Goal: Information Seeking & Learning: Compare options

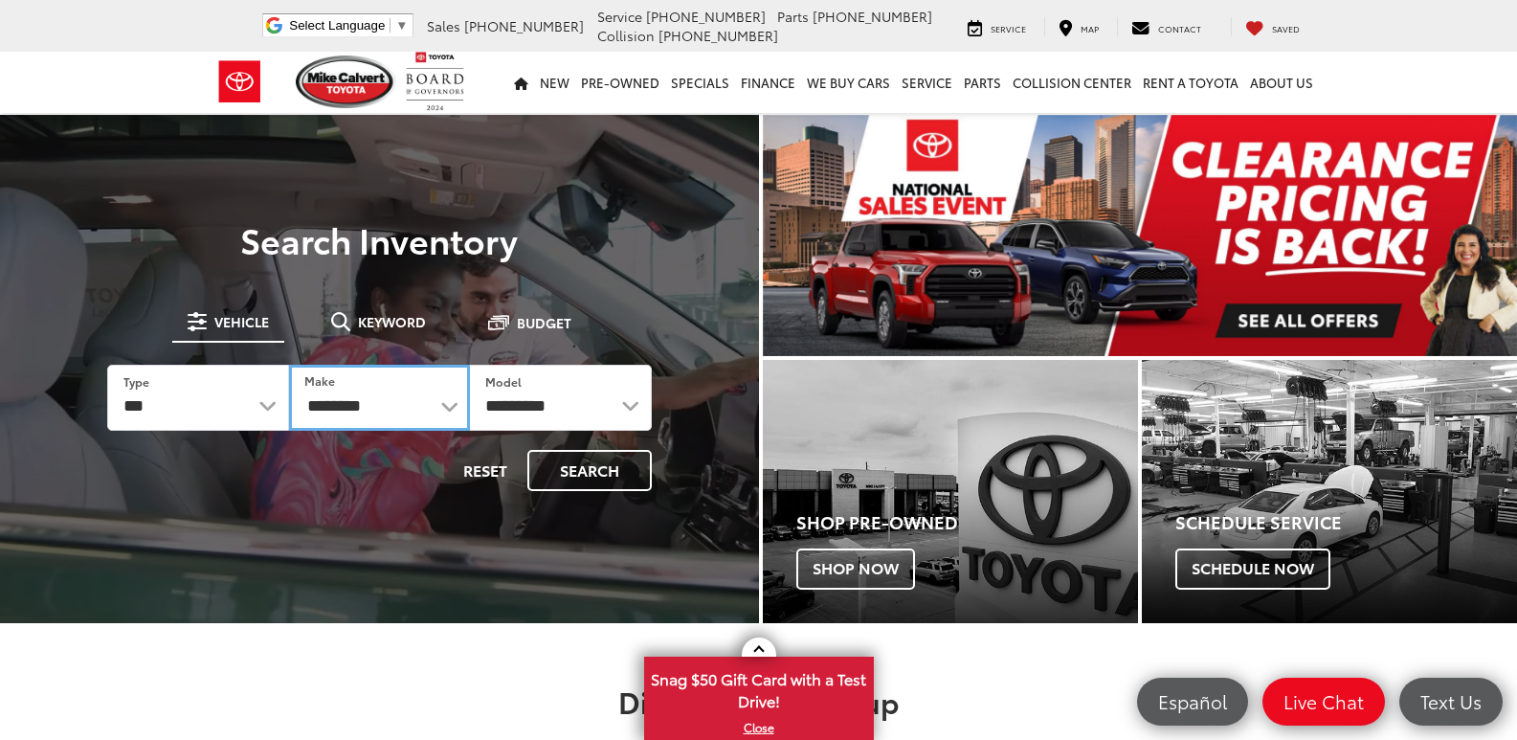
click at [455, 413] on select "**********" at bounding box center [380, 398] width 182 height 66
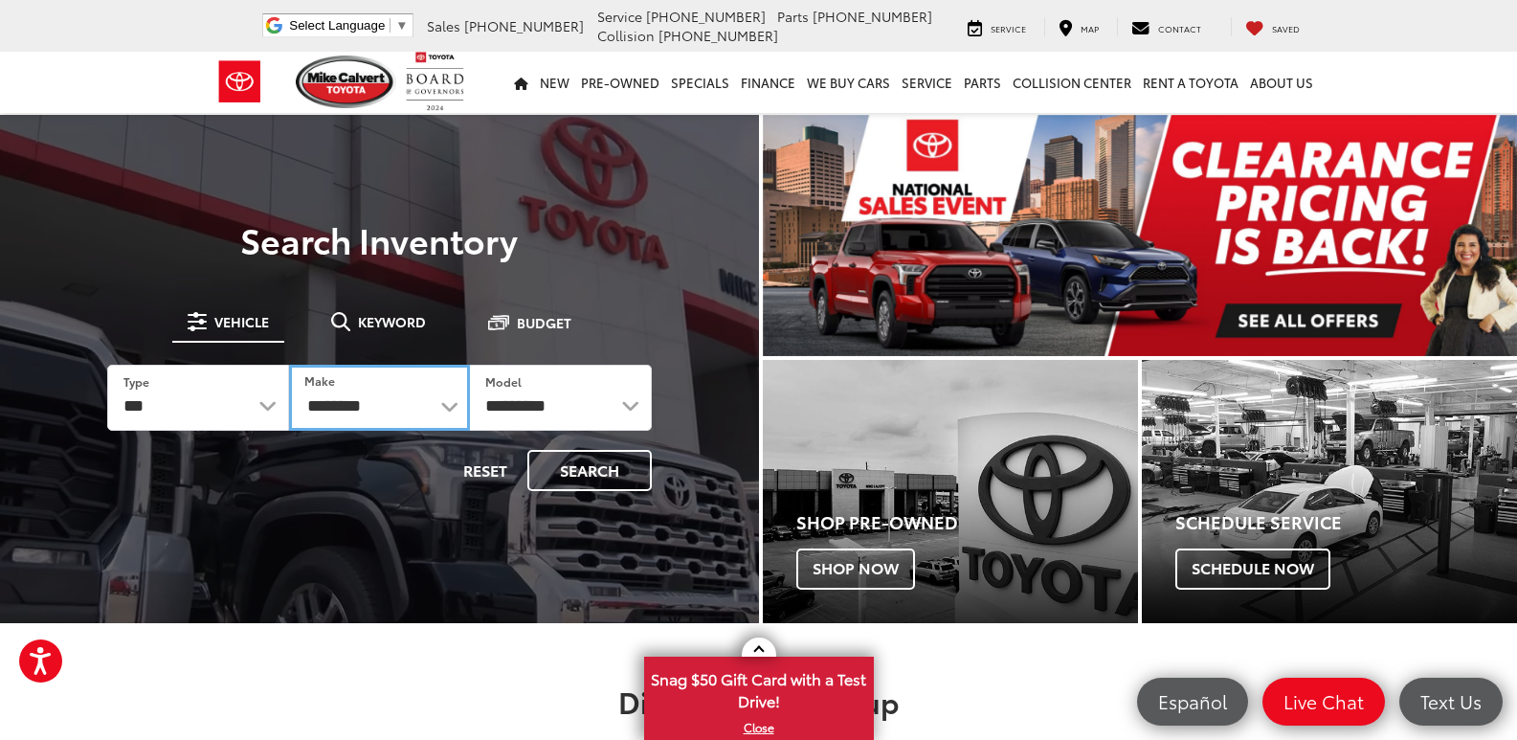
select select "******"
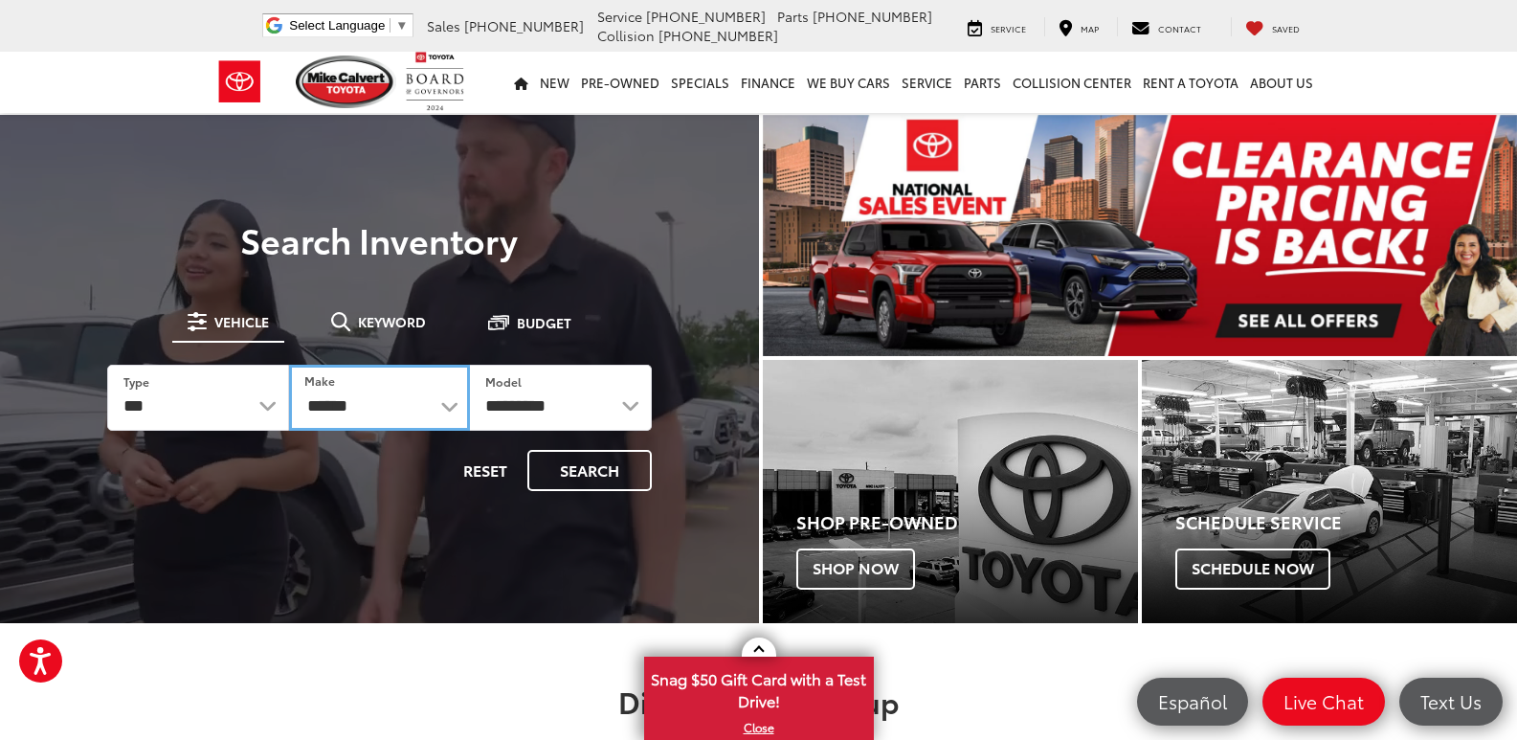
click at [289, 365] on select "**********" at bounding box center [380, 398] width 182 height 66
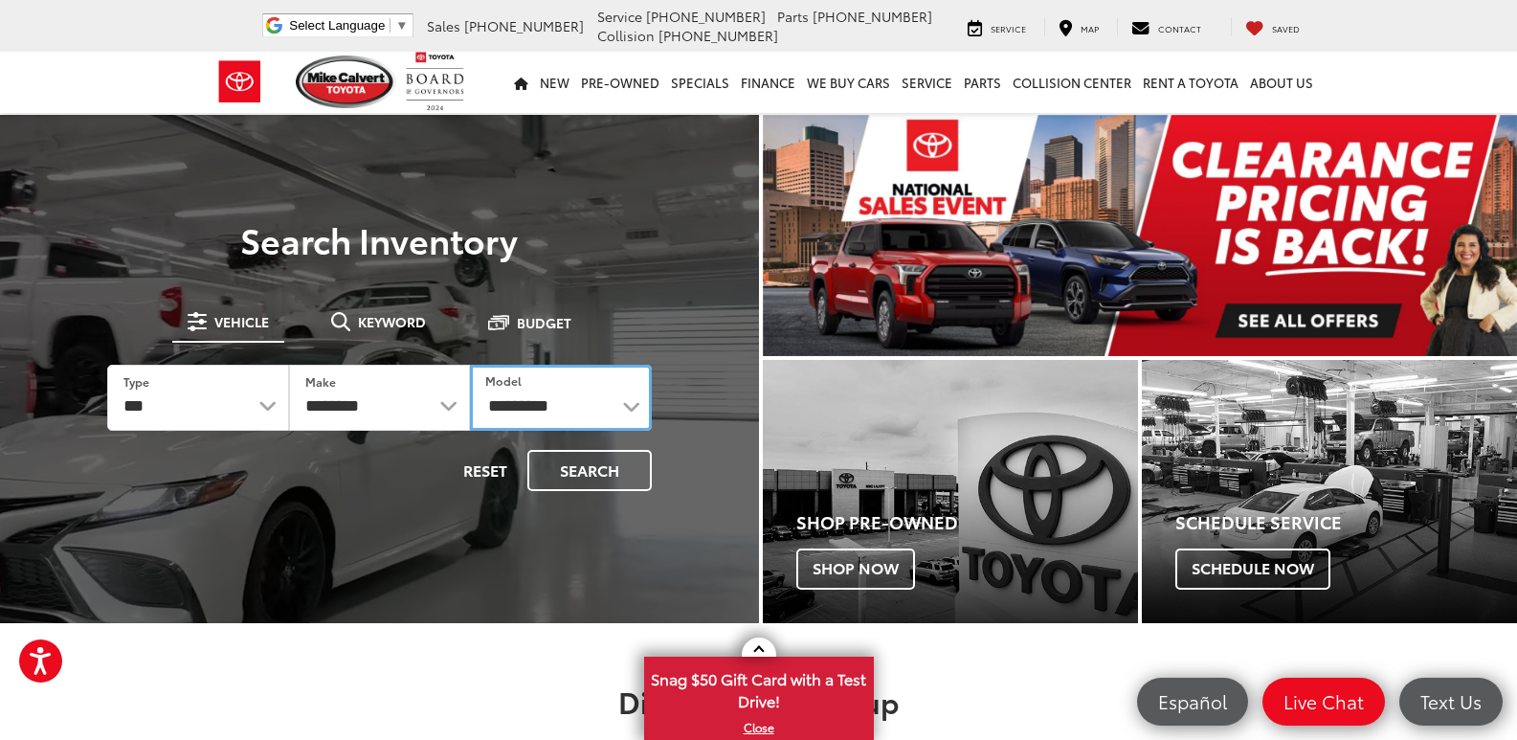
click at [643, 414] on select "**********" at bounding box center [561, 398] width 182 height 66
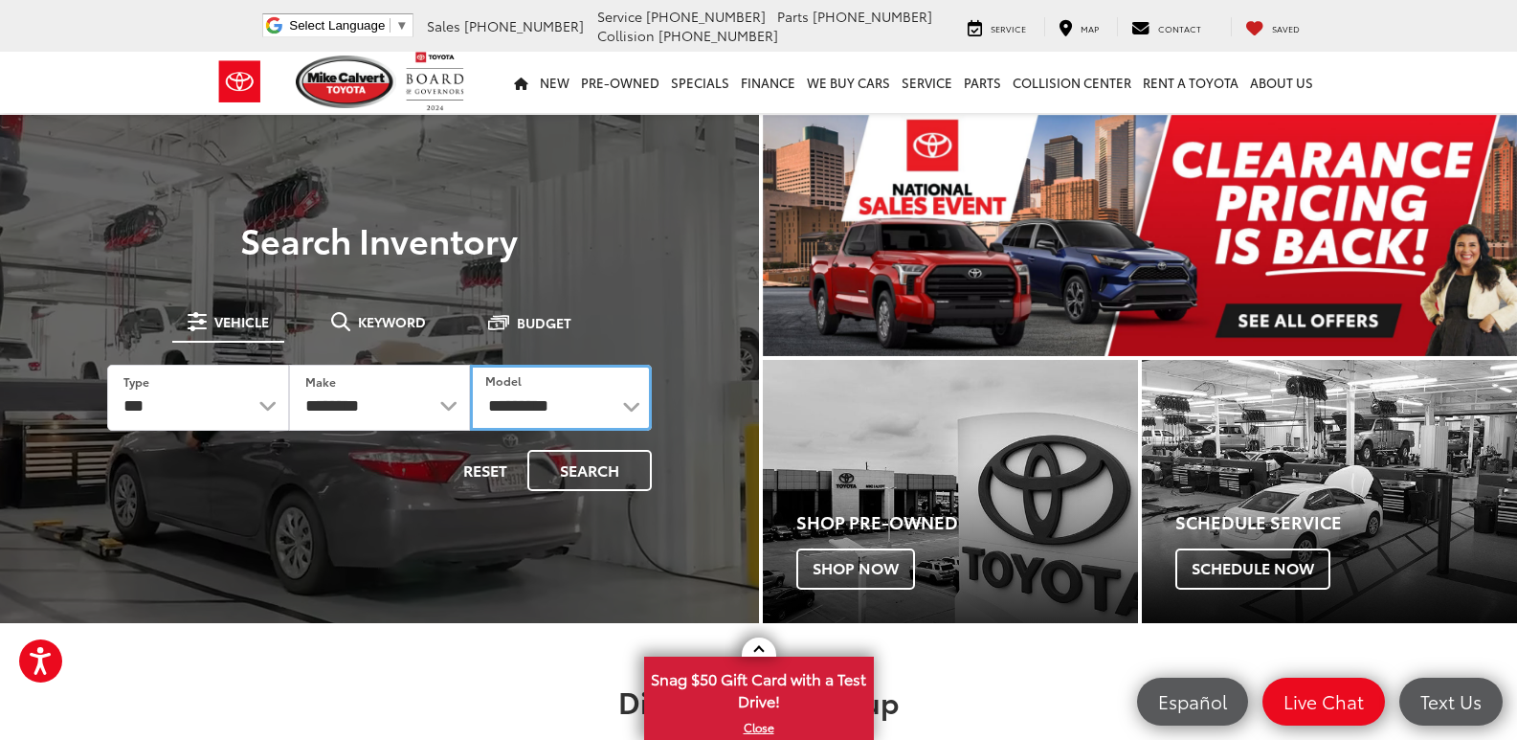
select select "******"
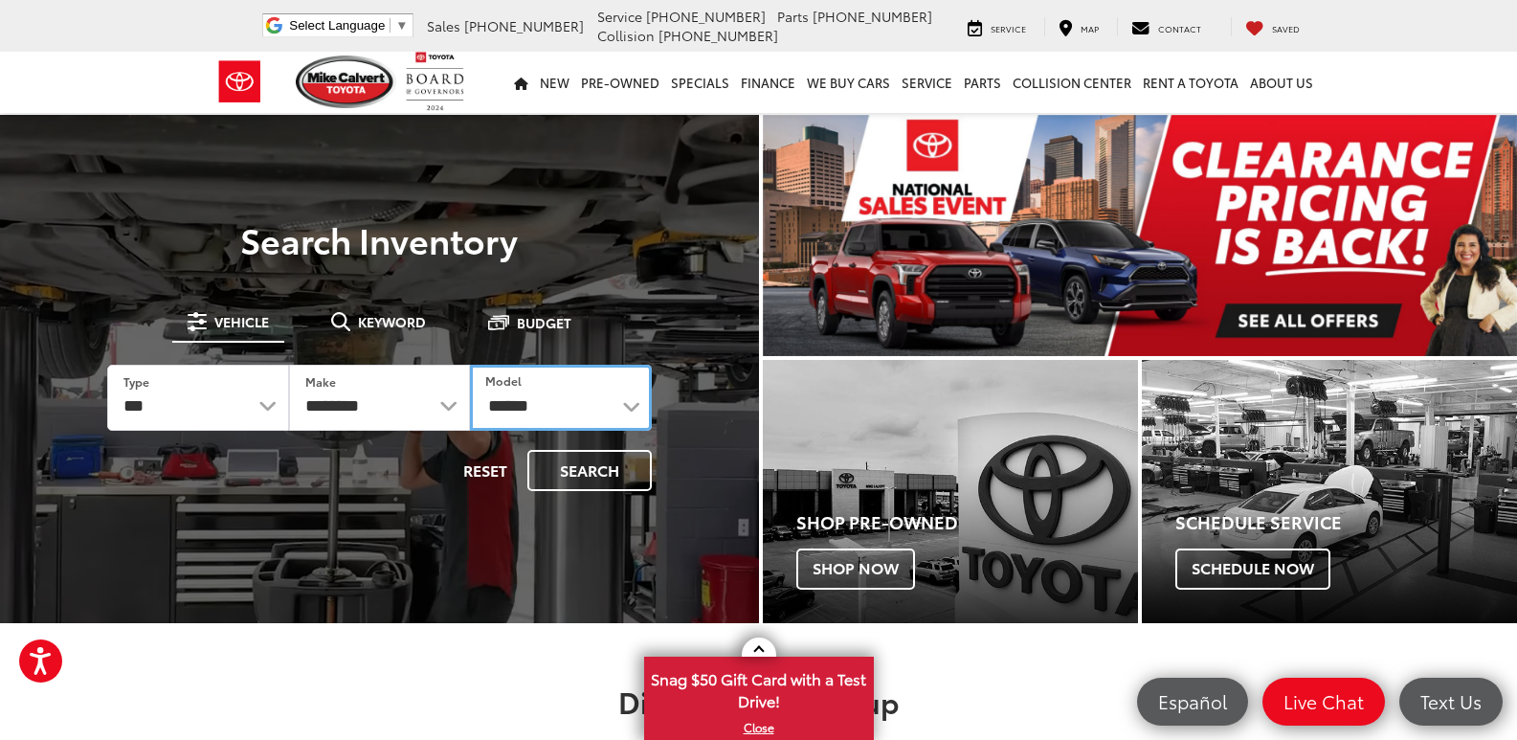
click at [470, 365] on select "**********" at bounding box center [561, 398] width 182 height 66
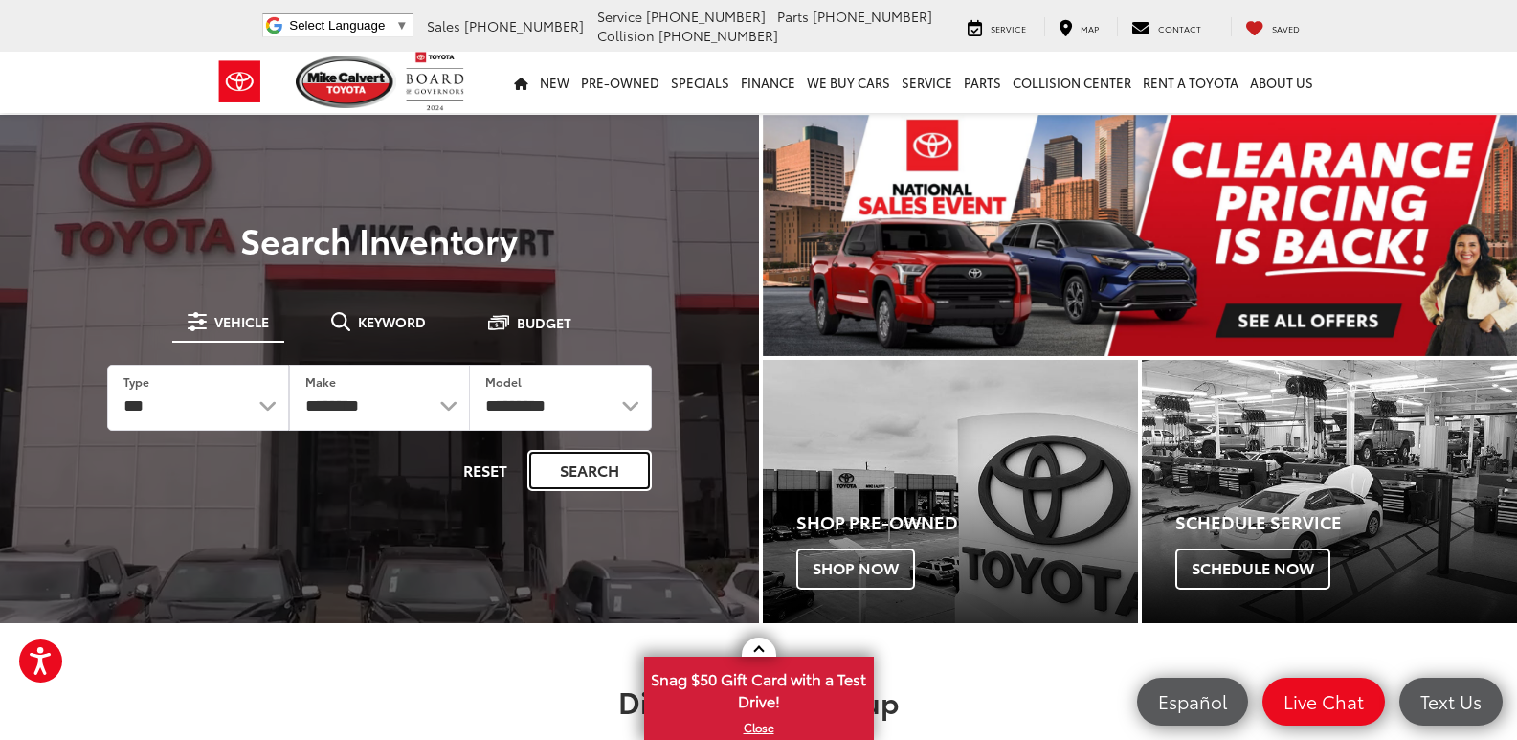
click at [581, 470] on button "Search" at bounding box center [589, 470] width 124 height 41
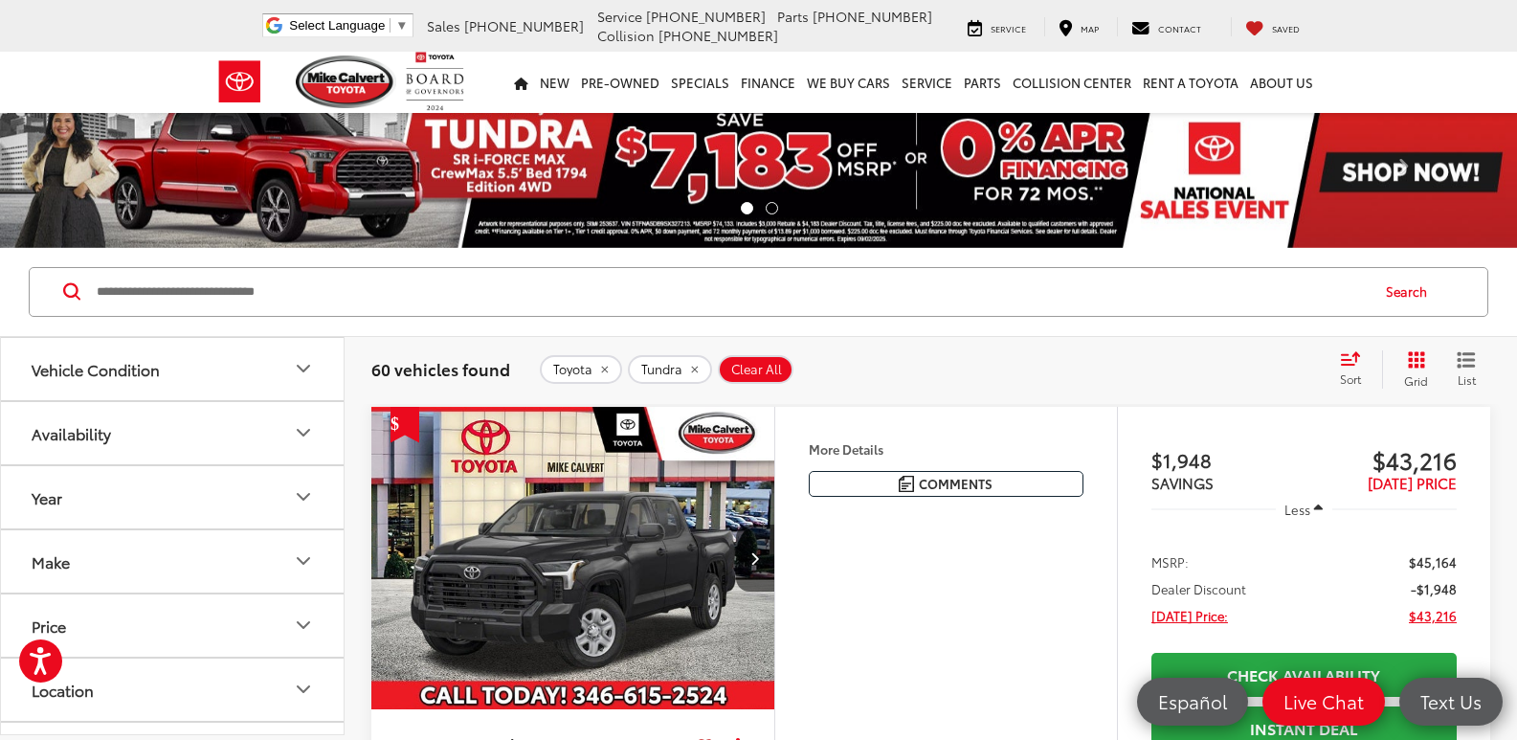
click at [302, 373] on icon "Vehicle Condition" at bounding box center [303, 368] width 23 height 23
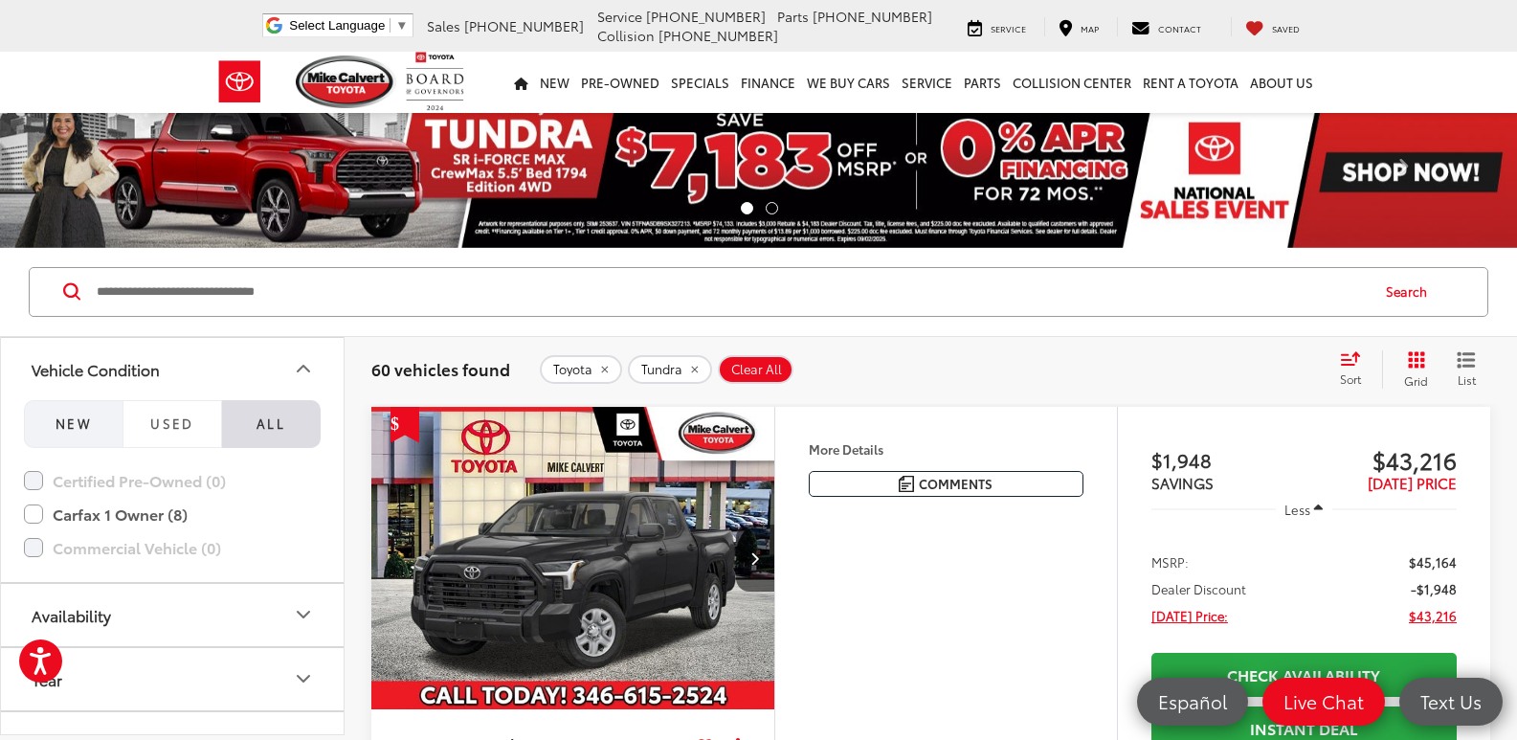
click at [67, 418] on span "NEW" at bounding box center [74, 422] width 36 height 17
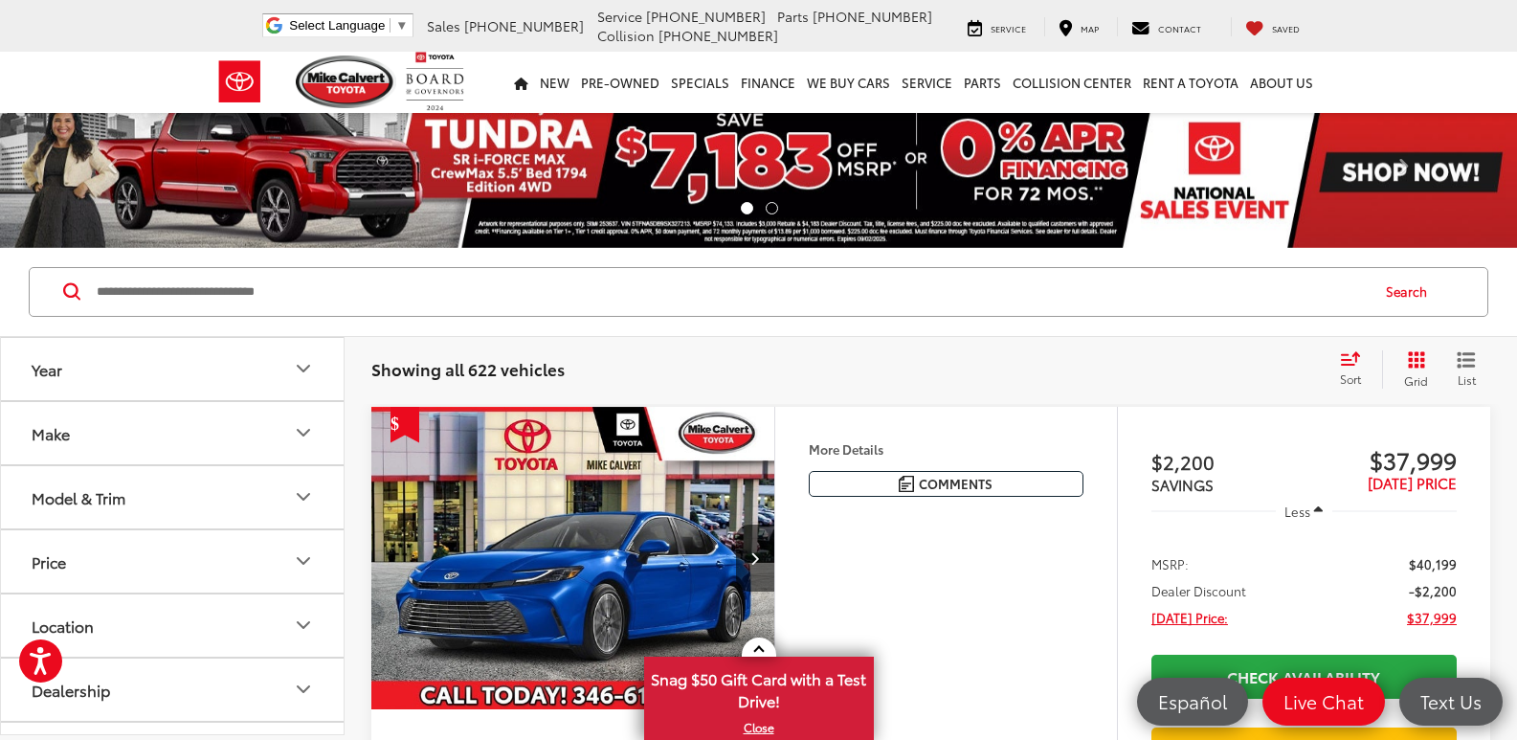
click at [300, 489] on icon "Model & Trim" at bounding box center [303, 496] width 23 height 23
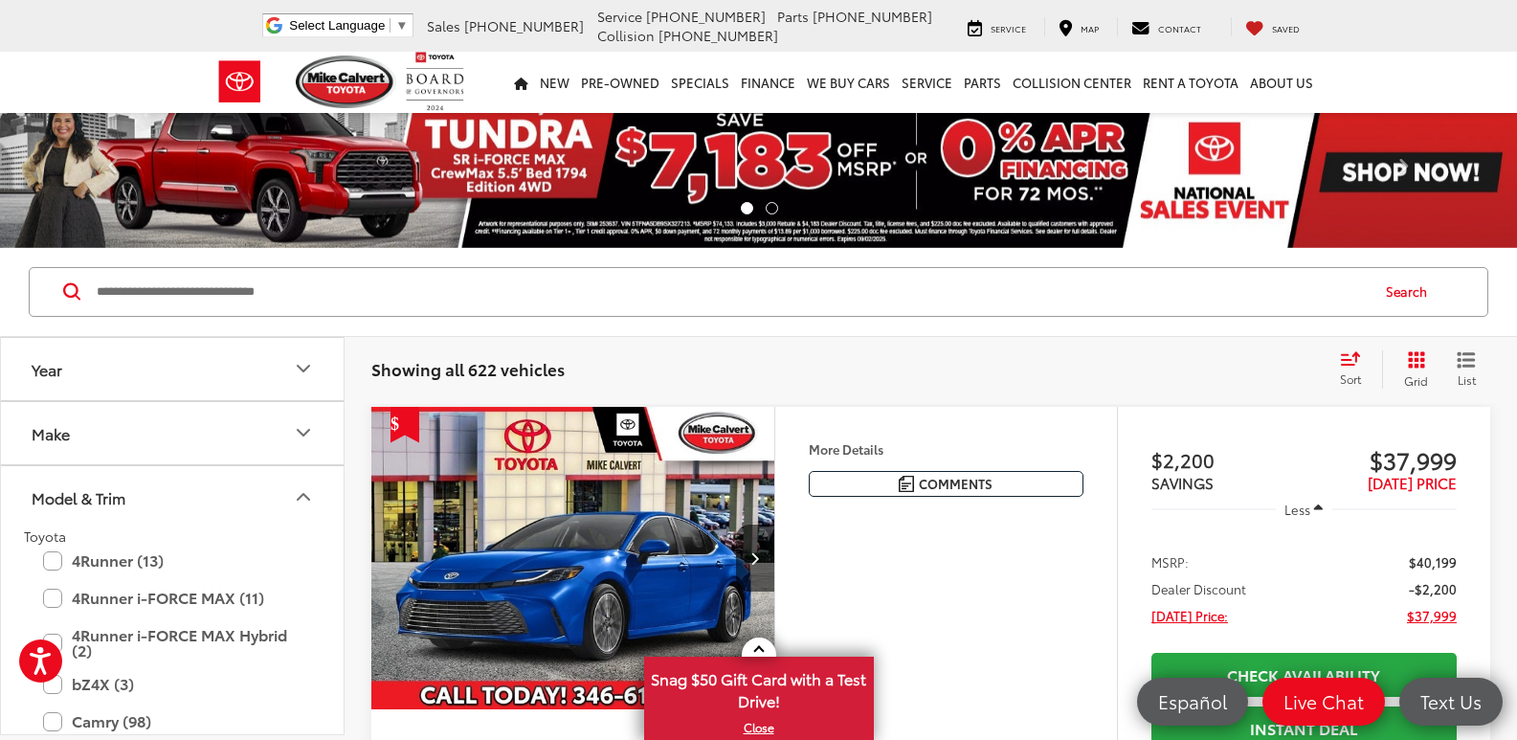
click at [289, 435] on button "Make" at bounding box center [173, 433] width 345 height 62
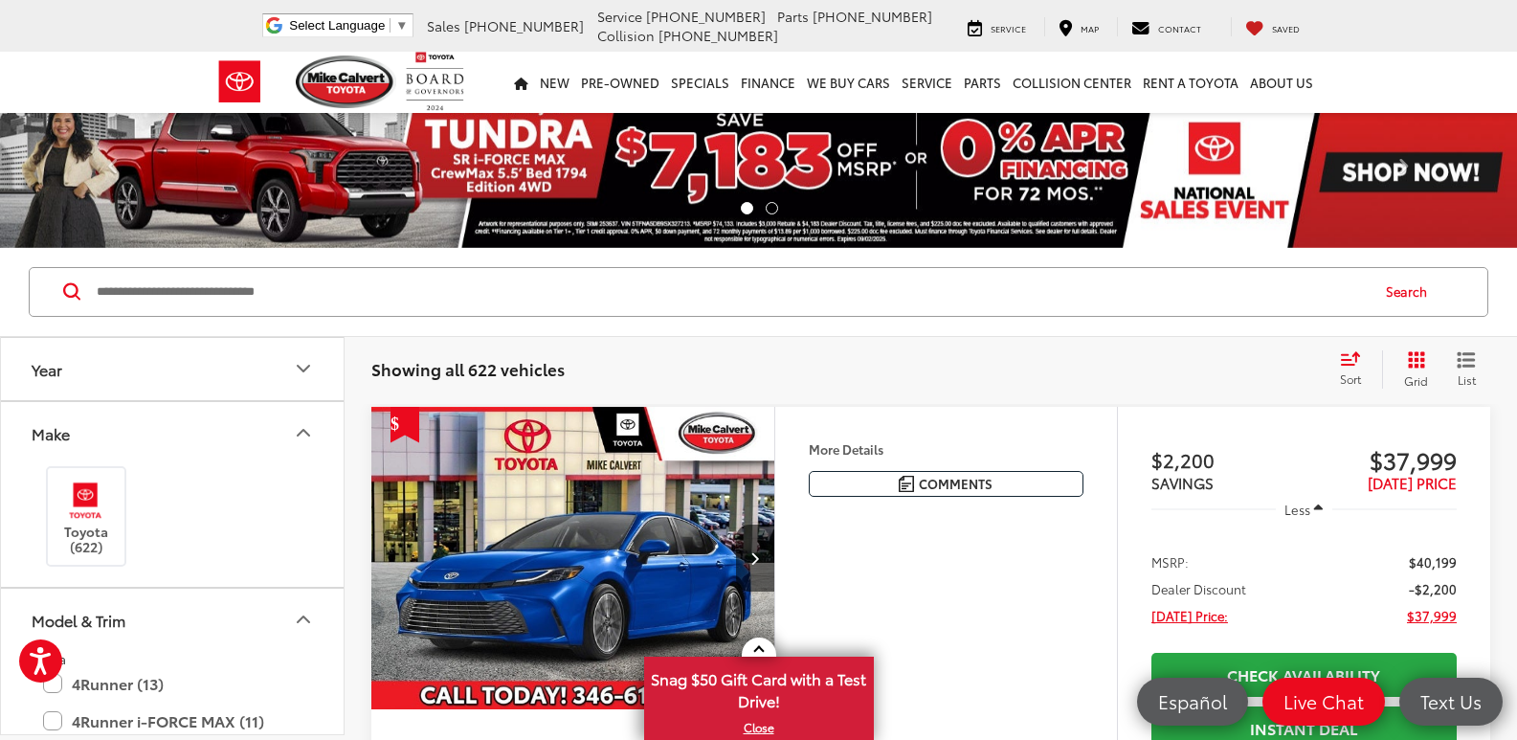
click at [319, 366] on button "Year" at bounding box center [173, 369] width 345 height 62
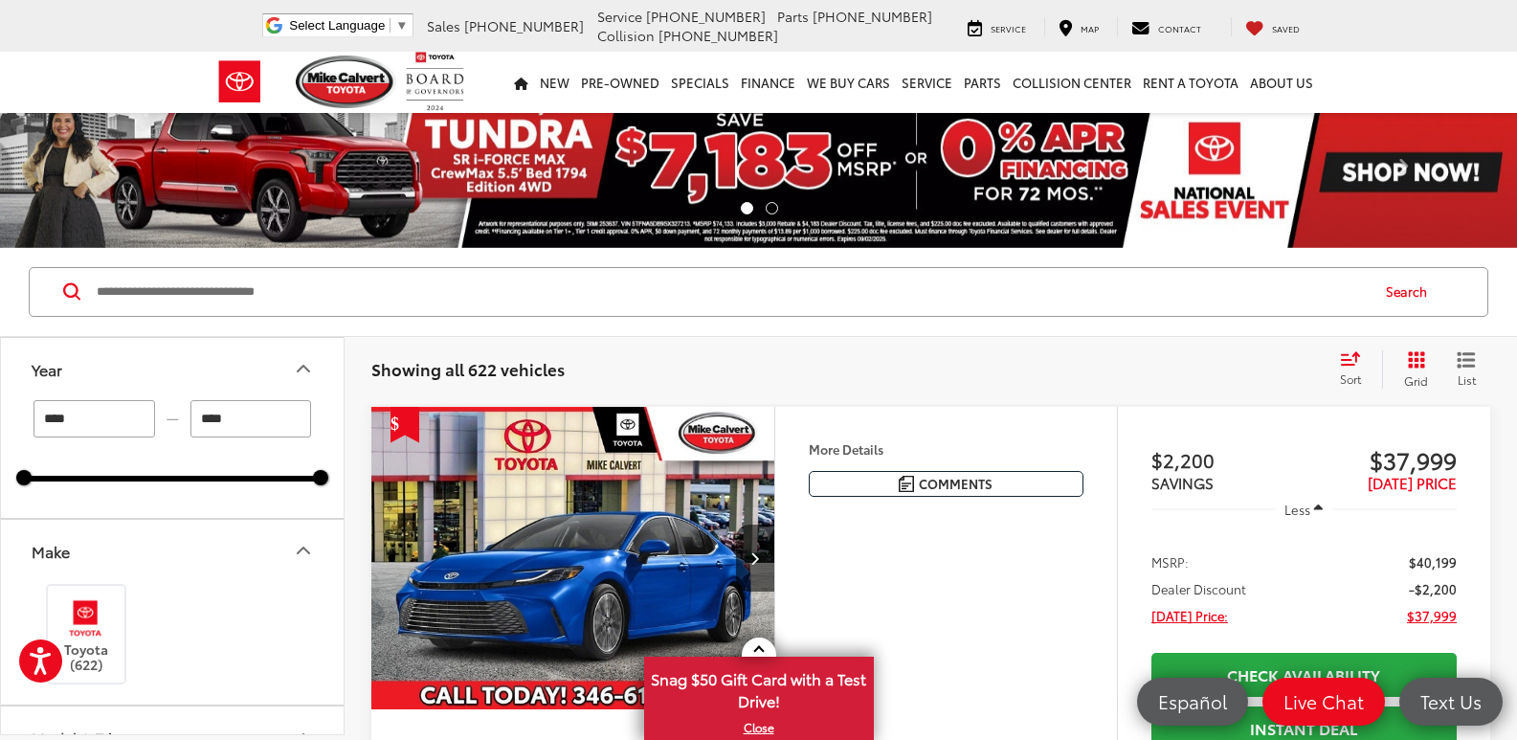
click at [302, 556] on icon "Make" at bounding box center [303, 550] width 23 height 23
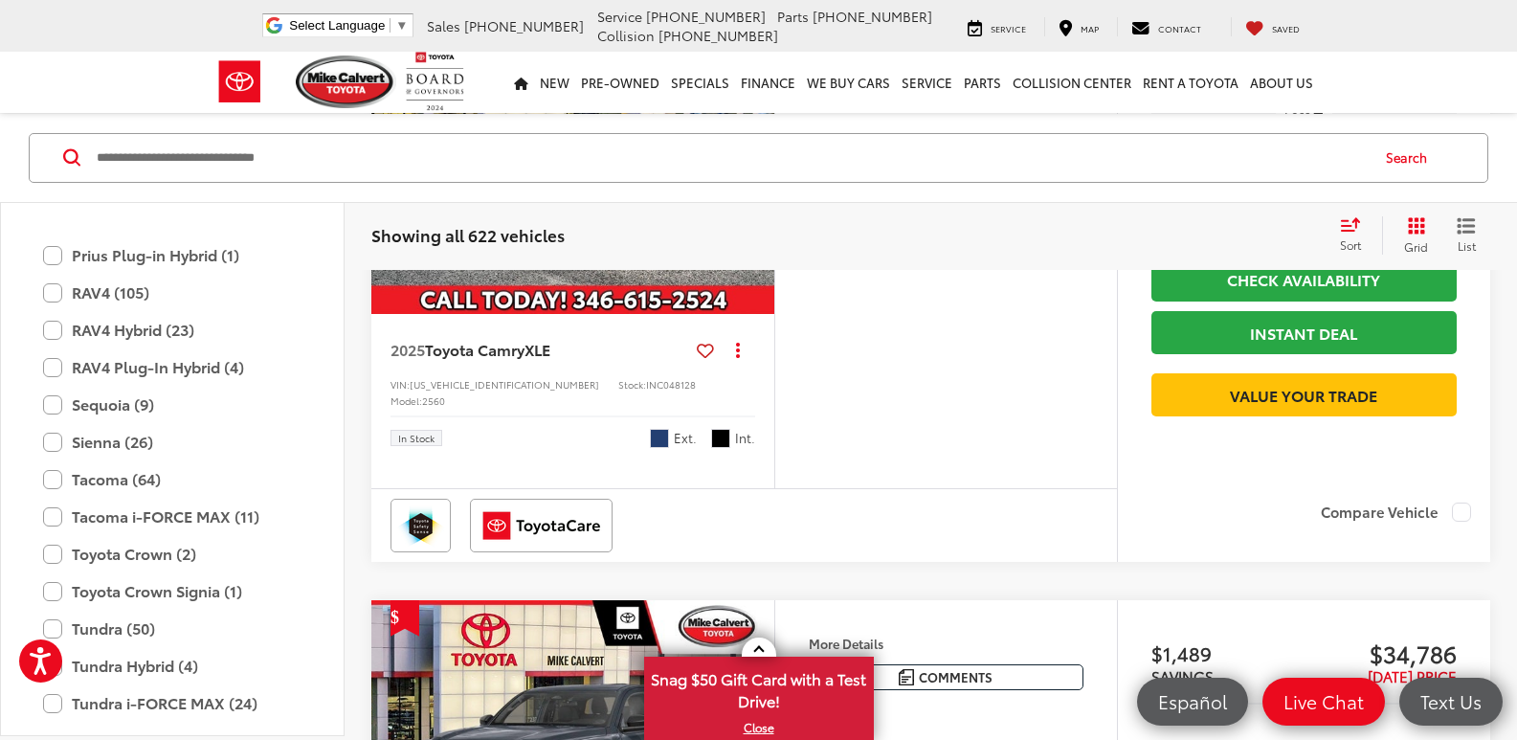
scroll to position [1074, 0]
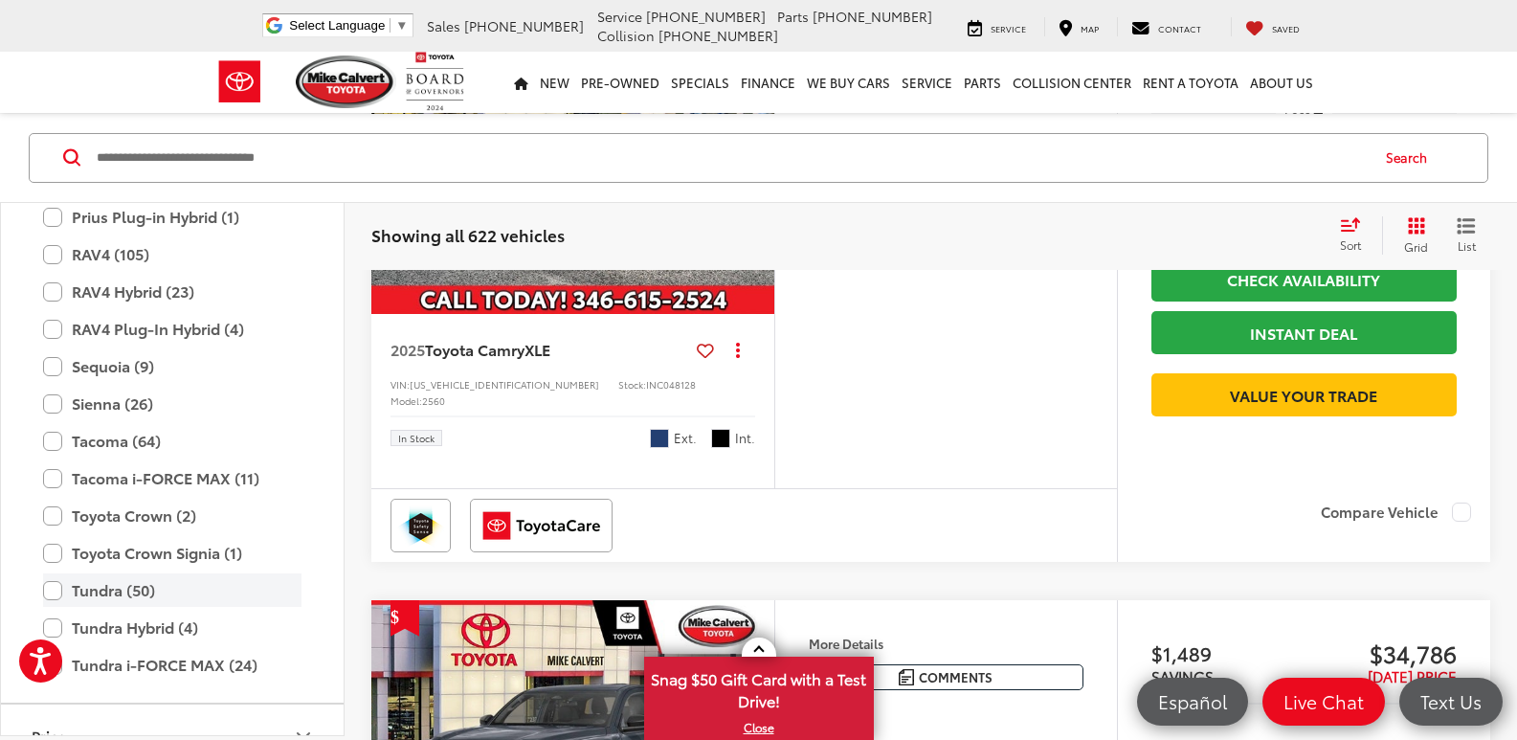
click at [50, 599] on label "Tundra (50)" at bounding box center [172, 590] width 258 height 34
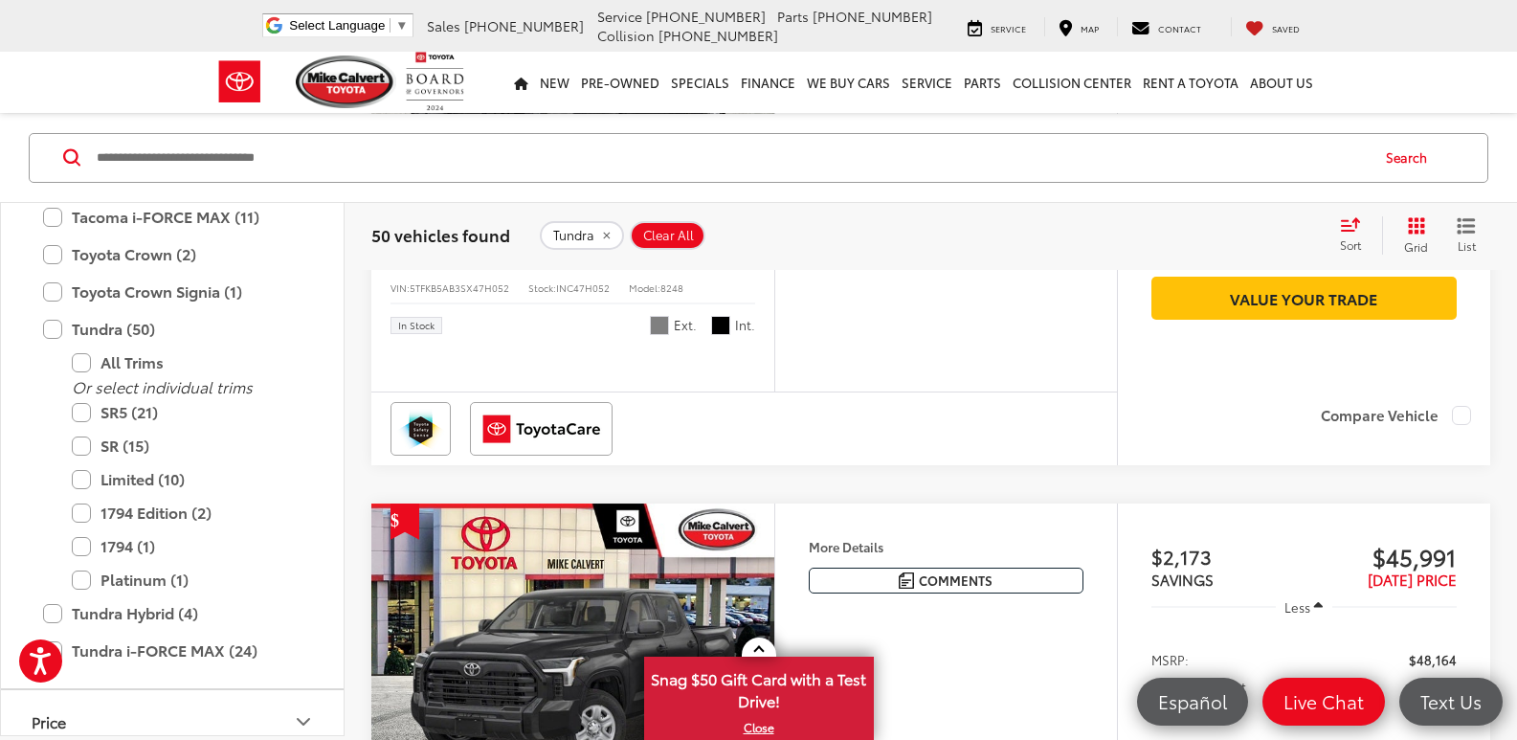
scroll to position [1366, 0]
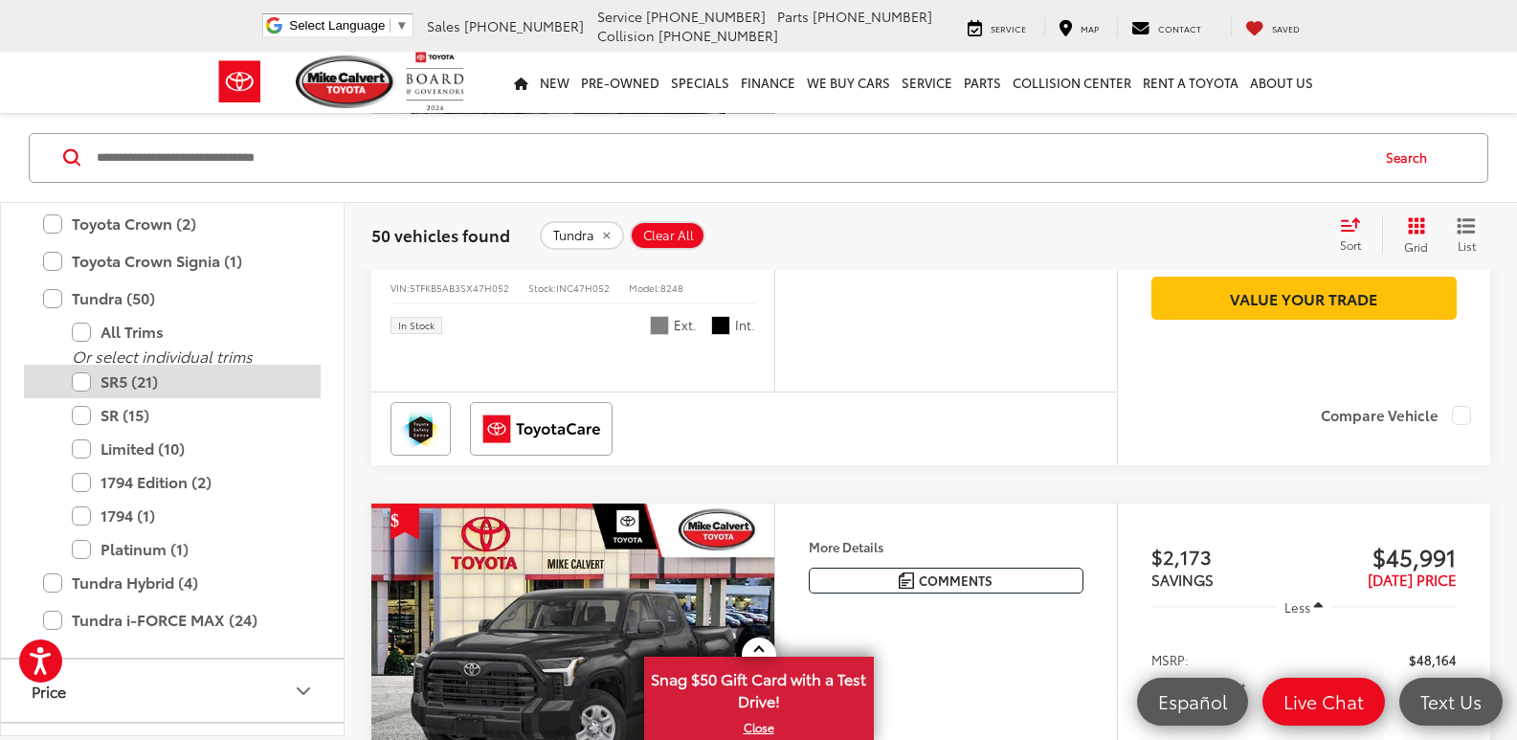
click at [84, 383] on label "SR5 (21)" at bounding box center [187, 382] width 230 height 34
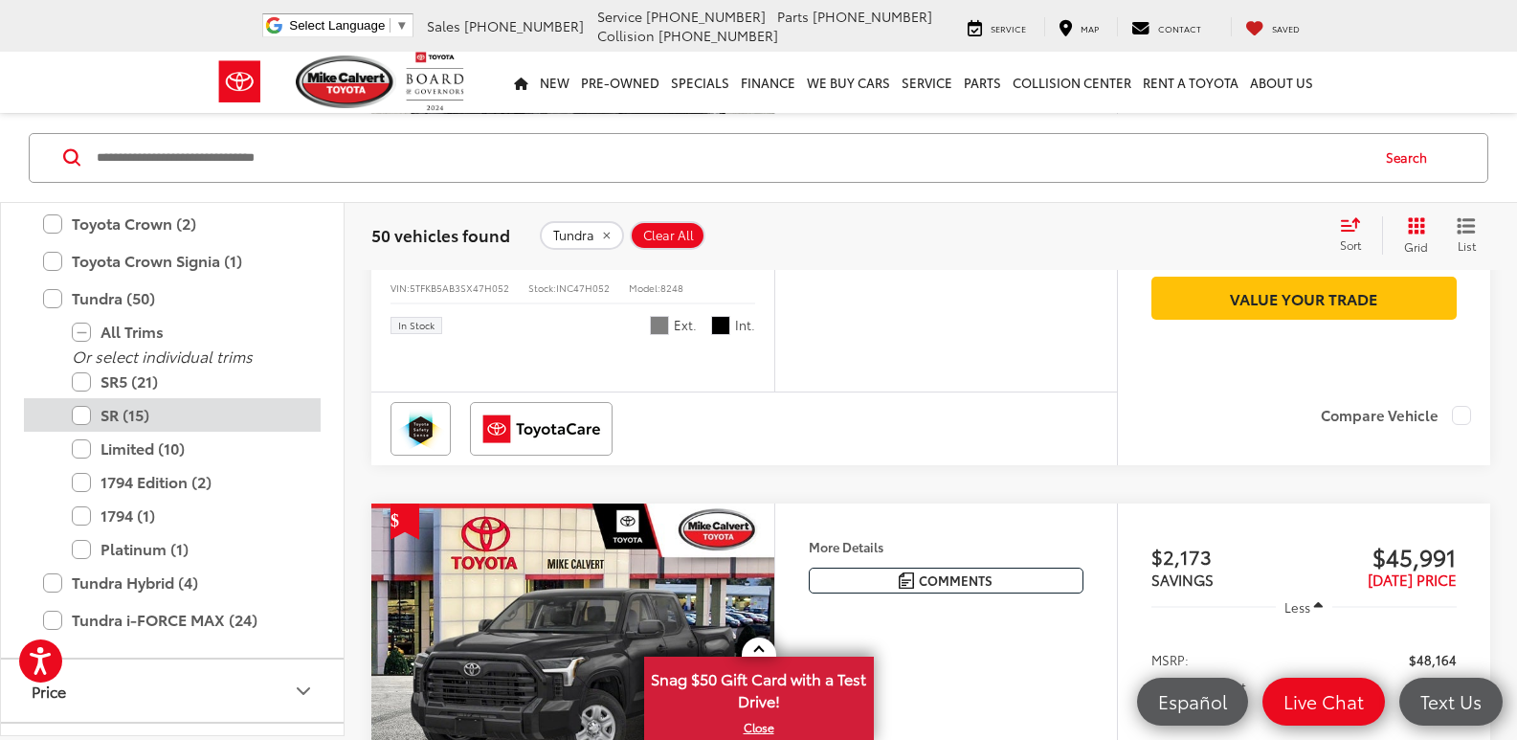
scroll to position [135, 0]
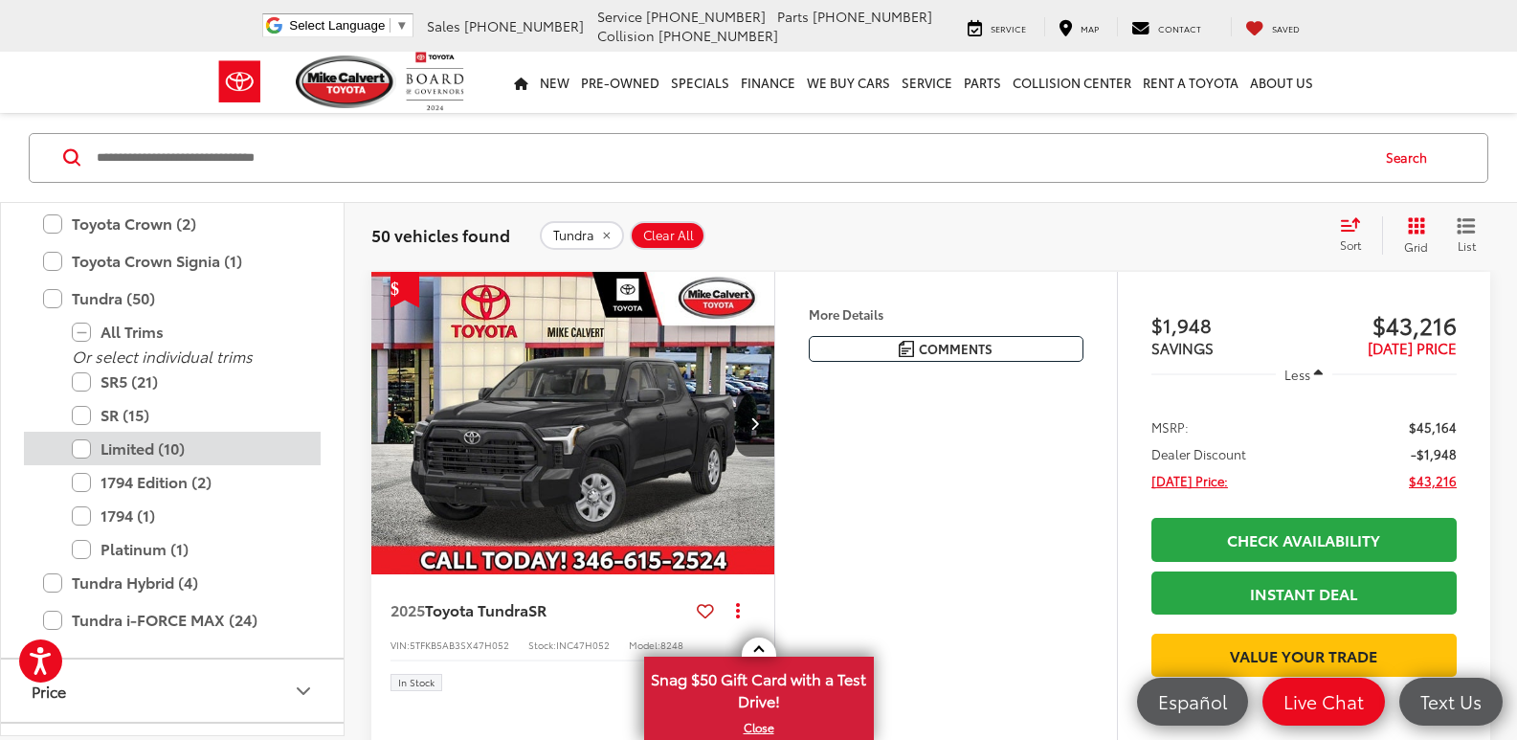
click at [78, 446] on label "Limited (10)" at bounding box center [187, 449] width 230 height 34
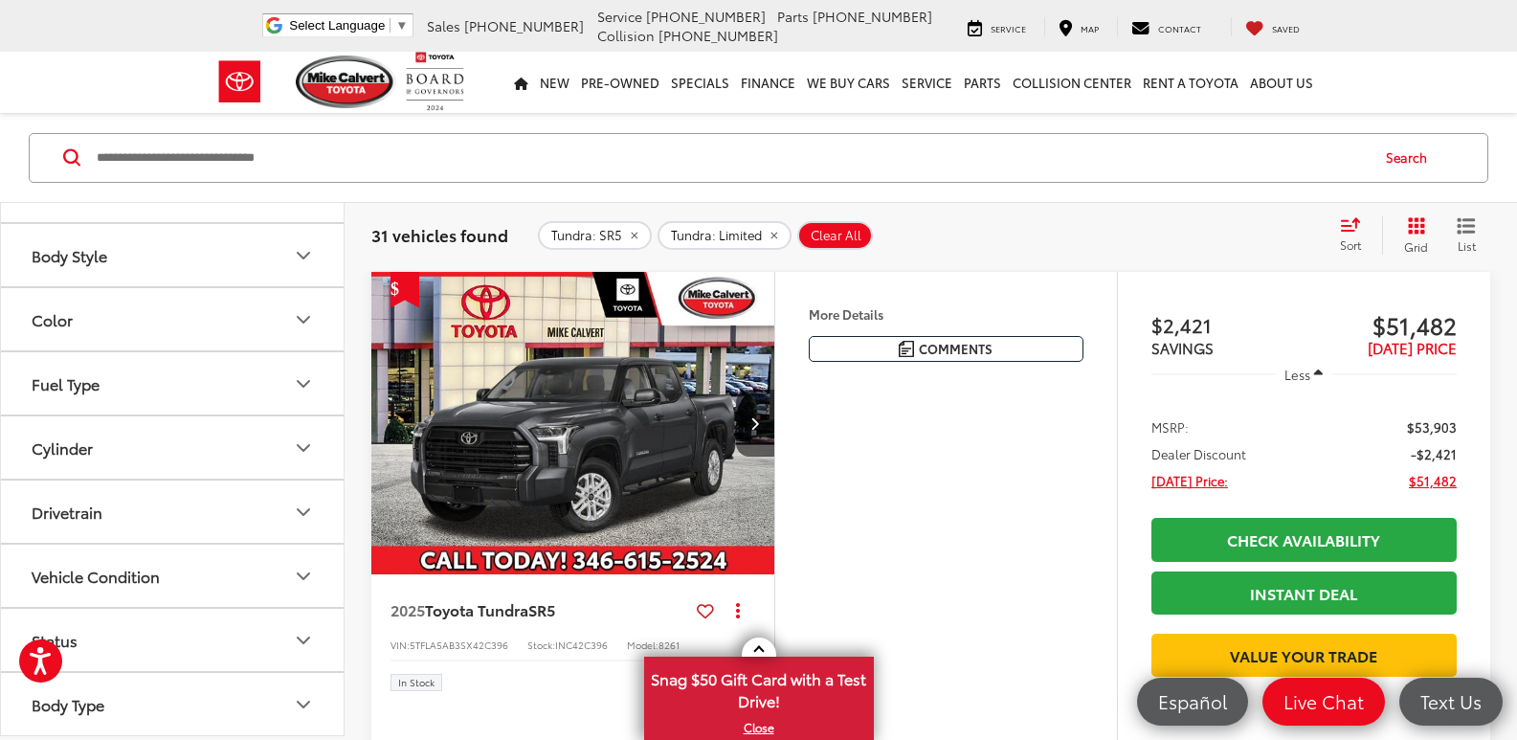
scroll to position [1765, 0]
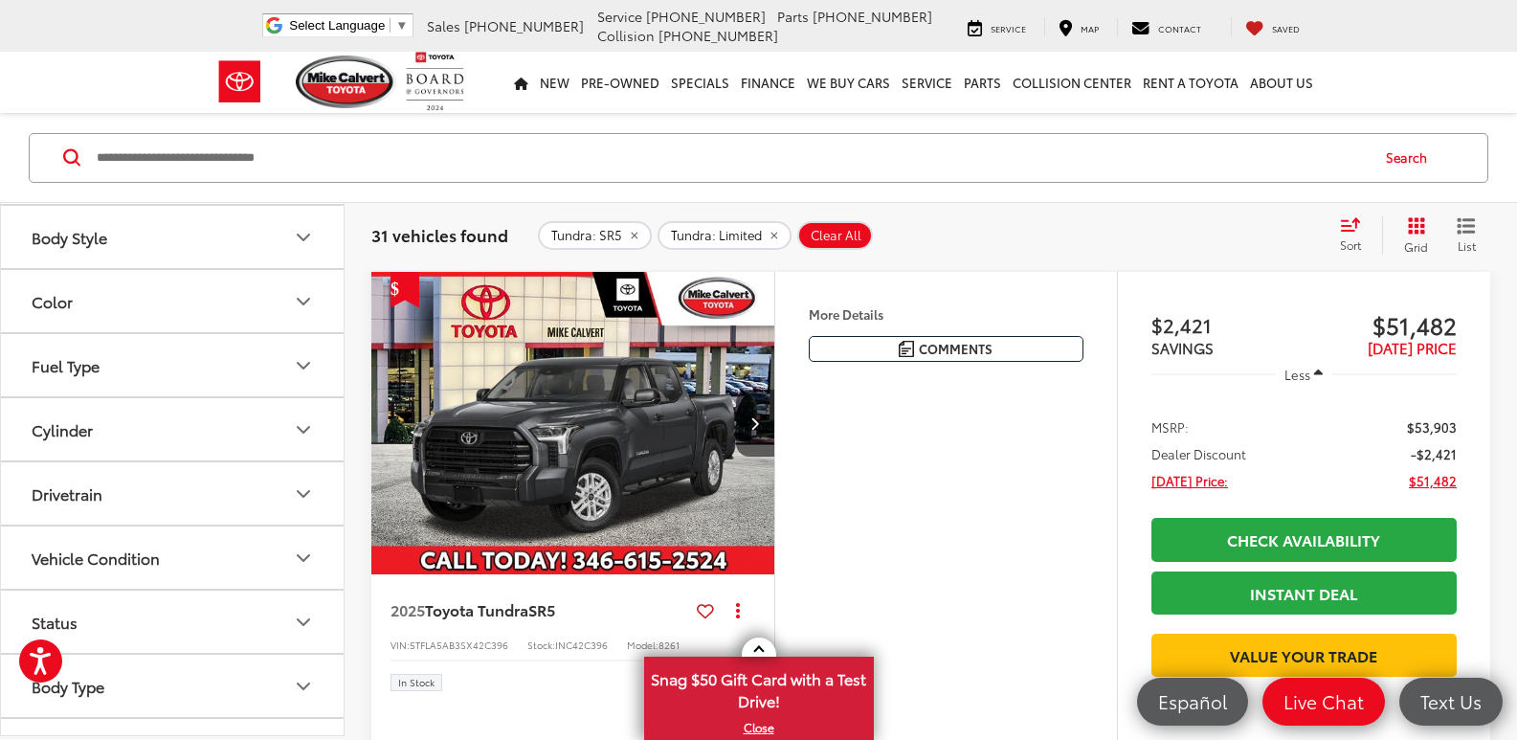
click at [306, 496] on icon "Drivetrain" at bounding box center [303, 492] width 23 height 23
click at [32, 538] on label "4-Wheel Drive (14)" at bounding box center [96, 541] width 145 height 32
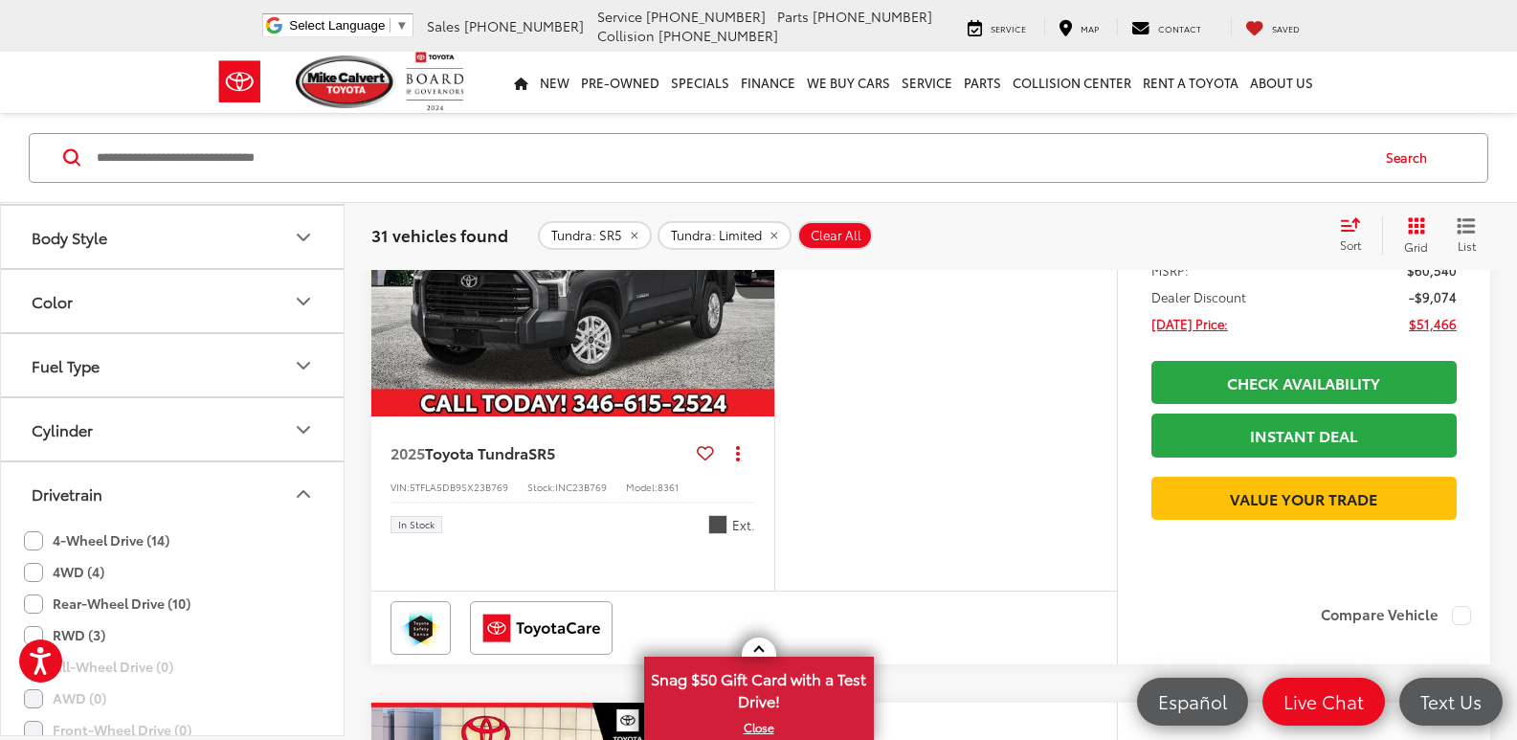
scroll to position [135, 0]
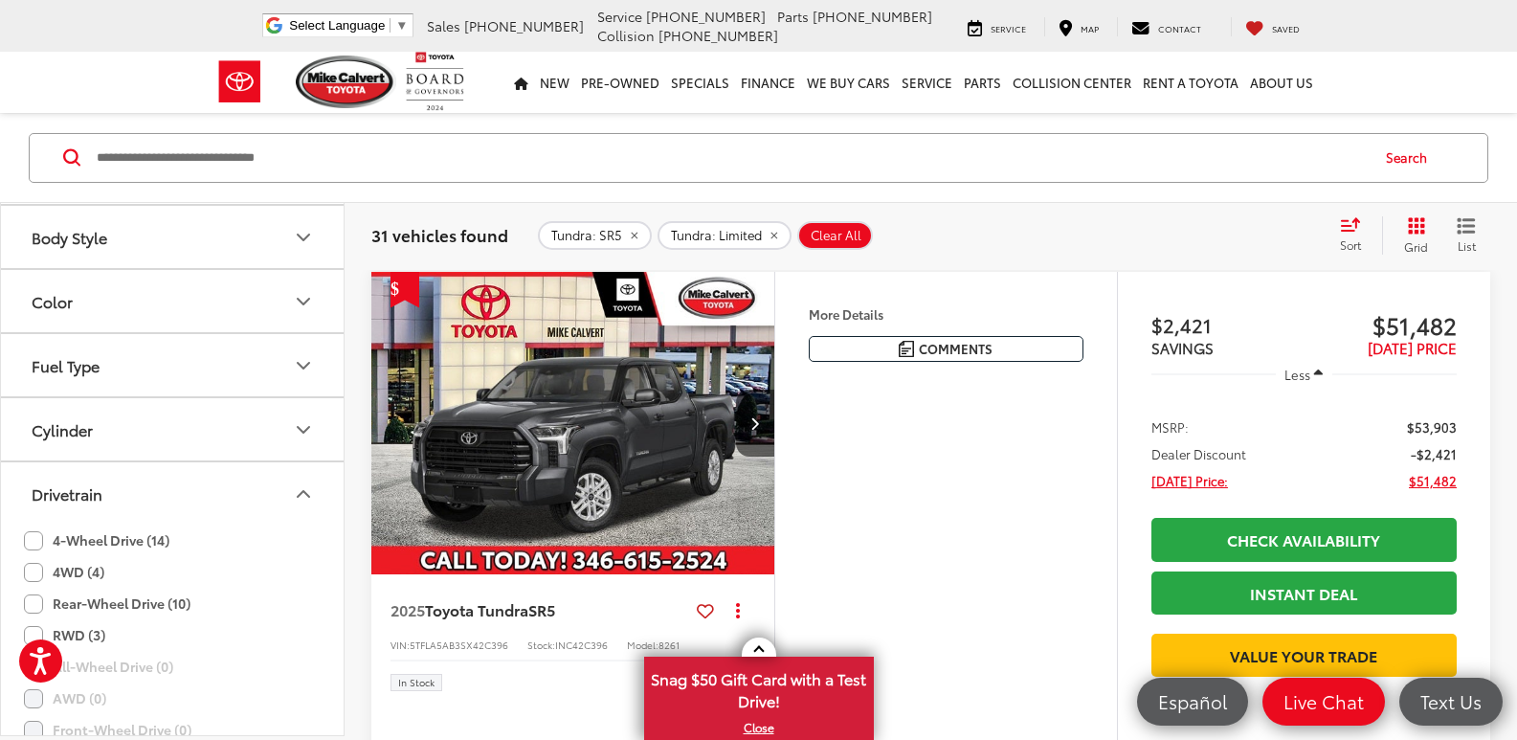
type input "****"
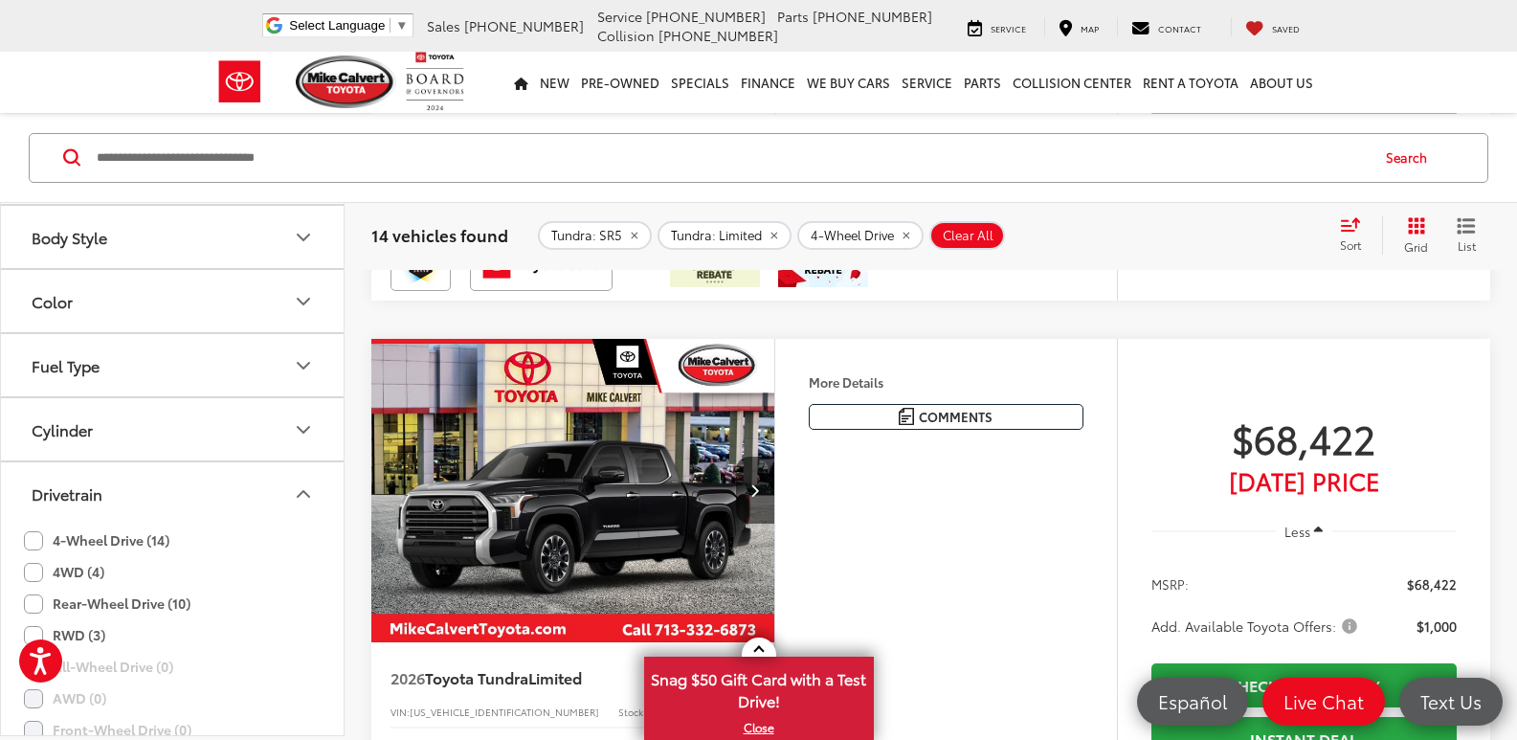
scroll to position [4964, 0]
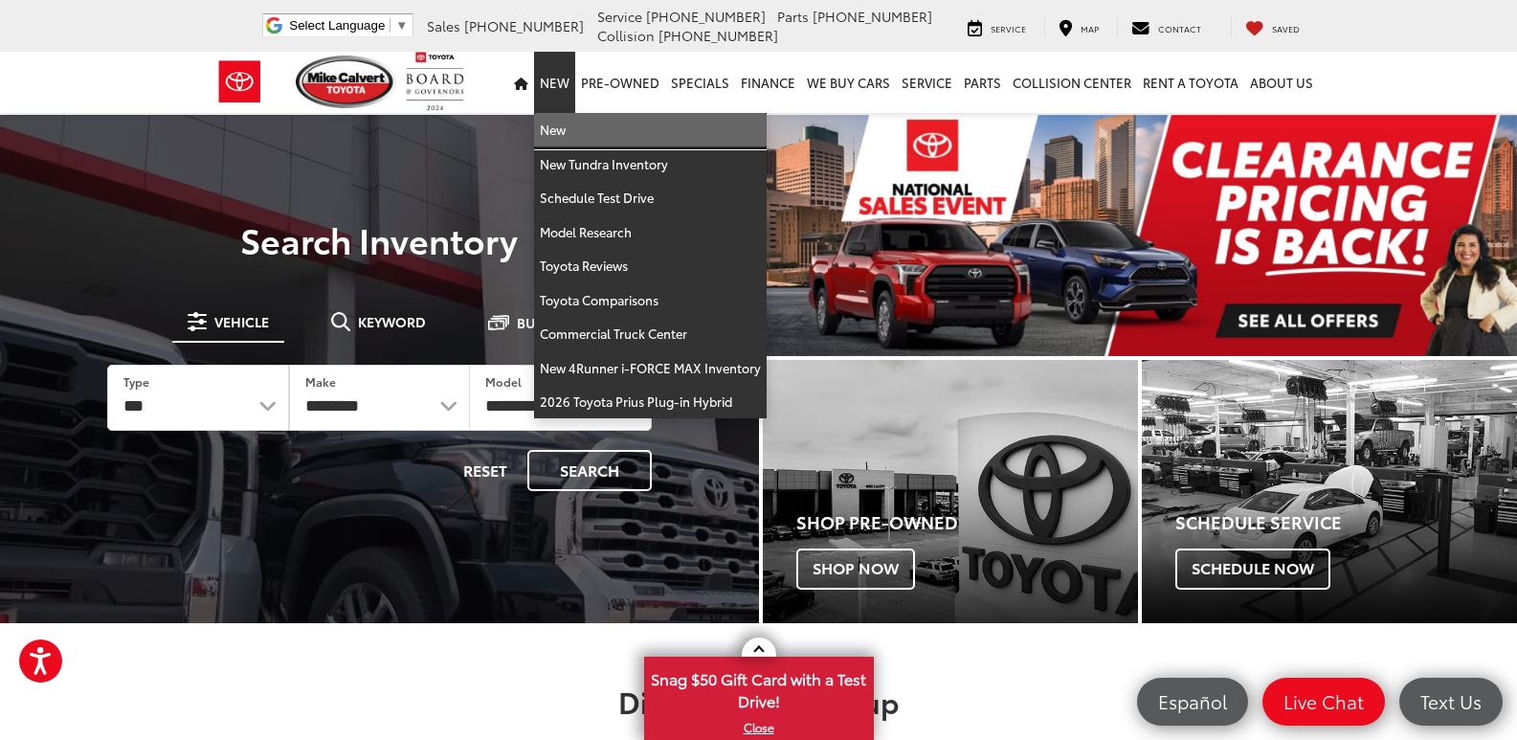
click at [559, 126] on link "New" at bounding box center [650, 130] width 233 height 34
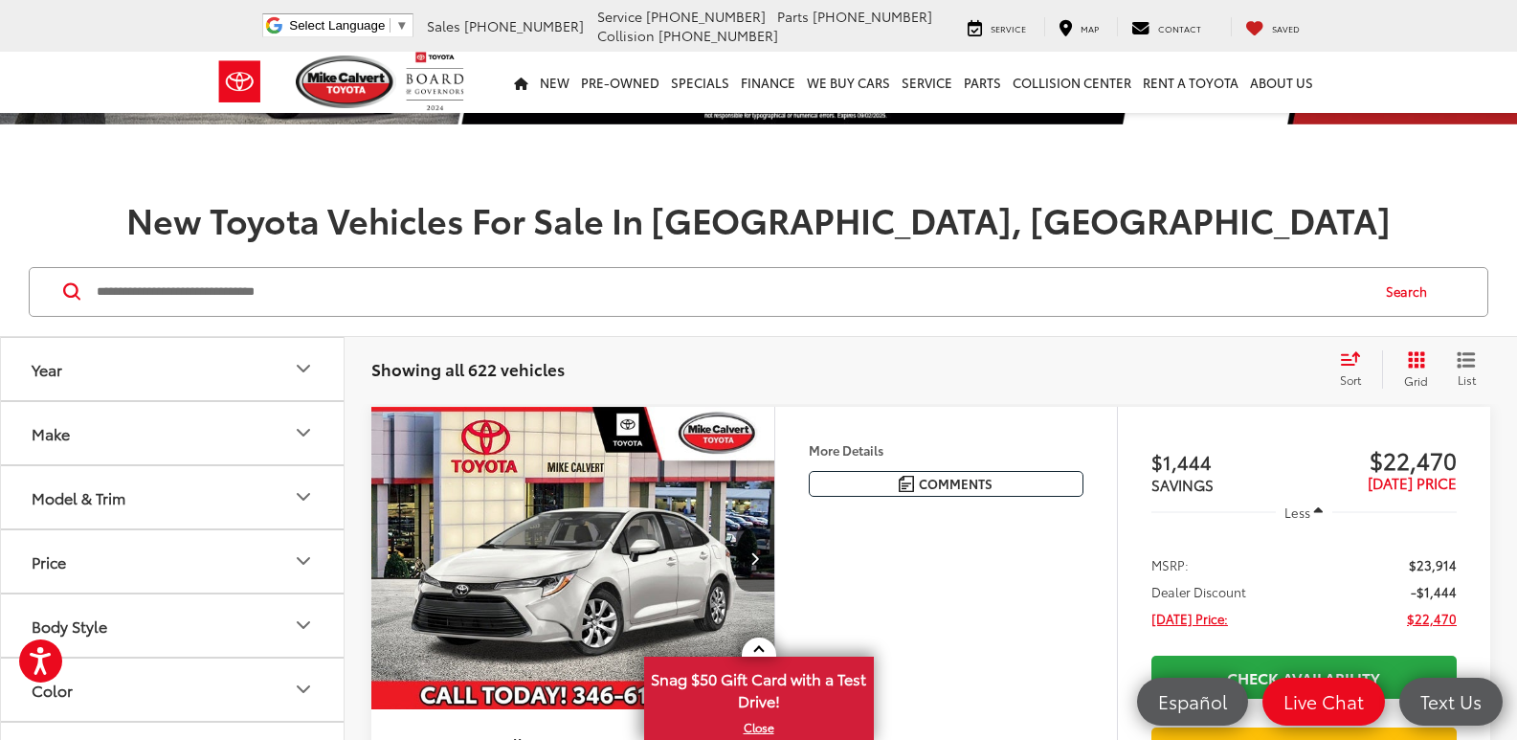
scroll to position [191, 0]
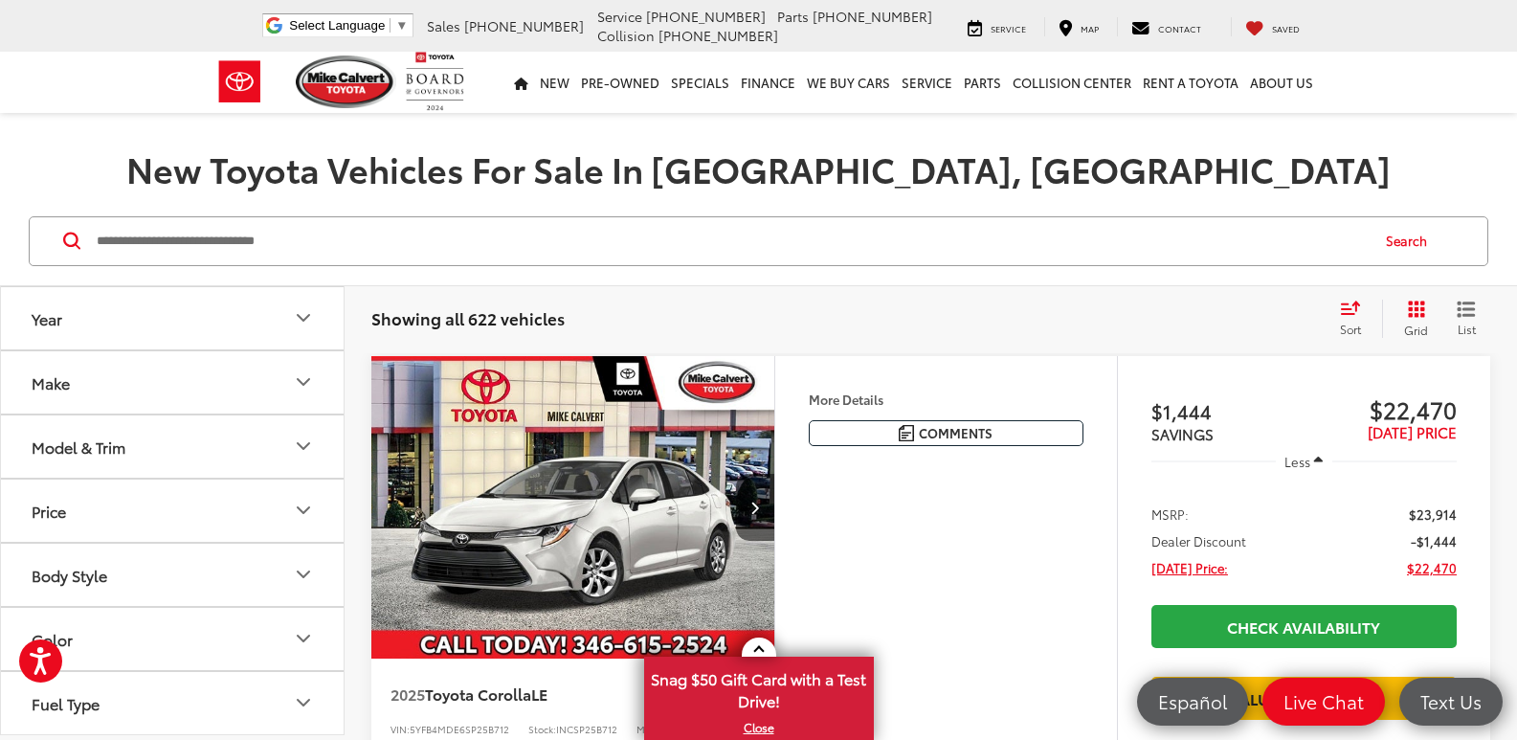
click at [306, 310] on icon "Year" at bounding box center [303, 317] width 23 height 23
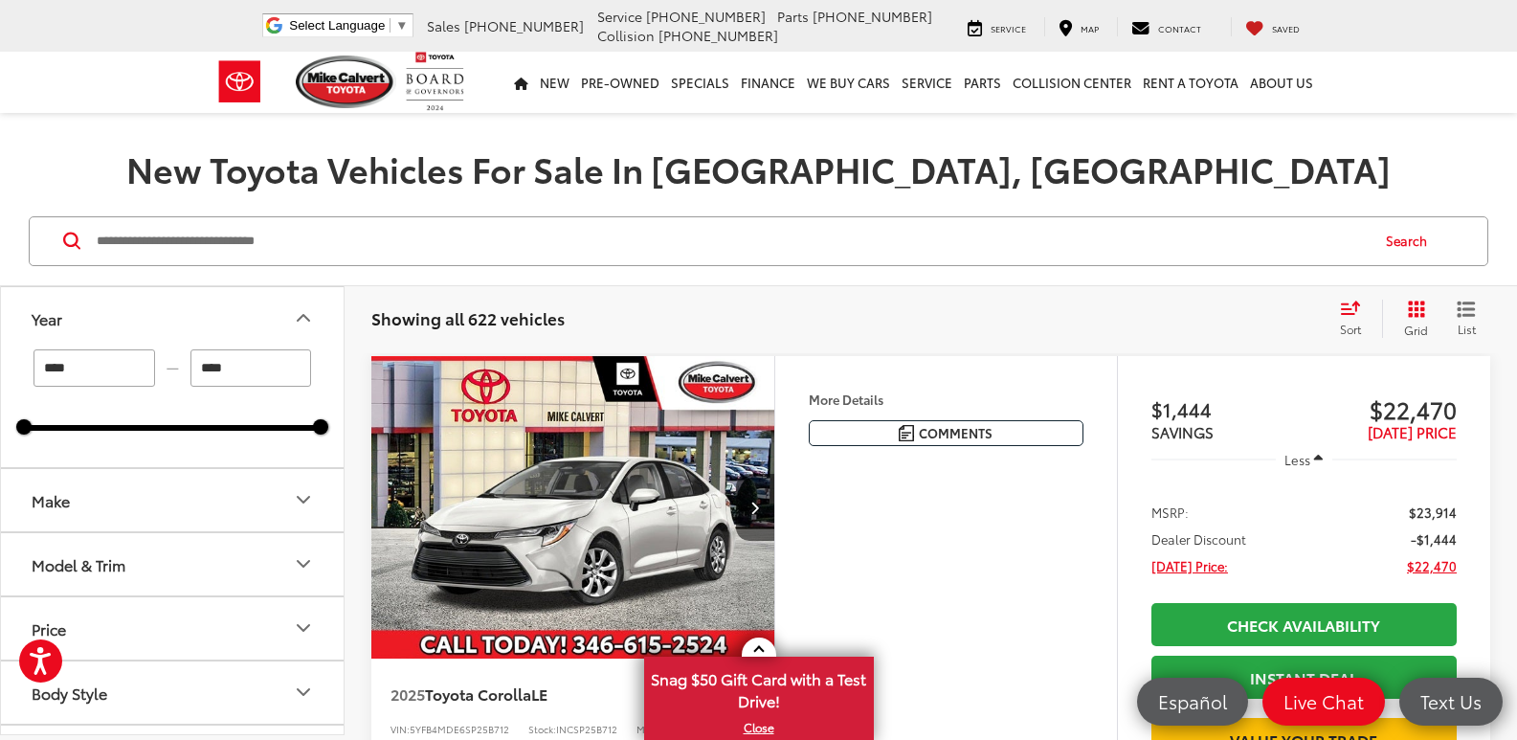
click at [337, 275] on div "Search" at bounding box center [758, 241] width 1517 height 89
click at [300, 312] on icon "Year" at bounding box center [303, 317] width 23 height 23
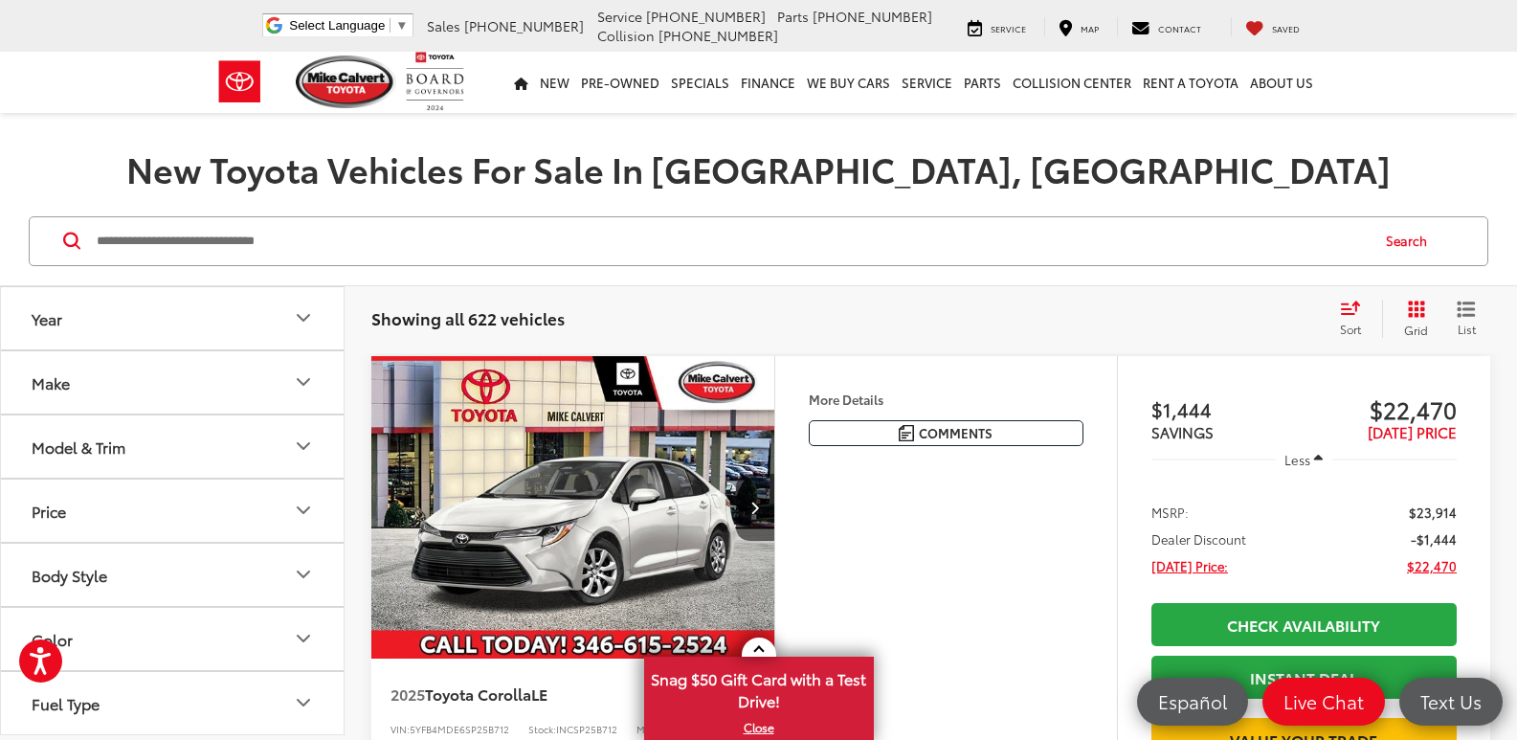
click at [312, 371] on icon "Make" at bounding box center [303, 381] width 23 height 23
click at [312, 445] on icon "Model & Trim" at bounding box center [303, 446] width 23 height 23
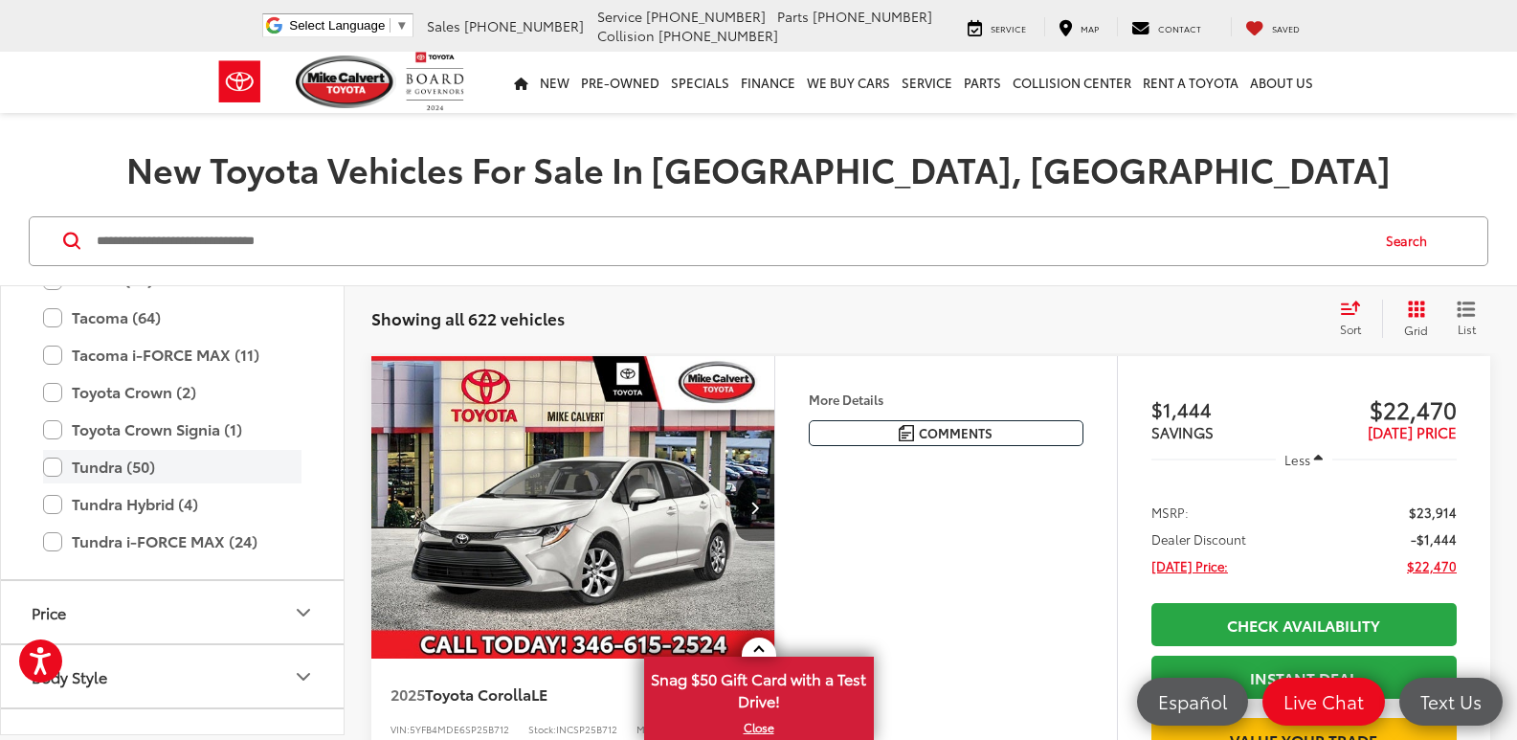
click at [57, 468] on label "Tundra (50)" at bounding box center [172, 467] width 258 height 34
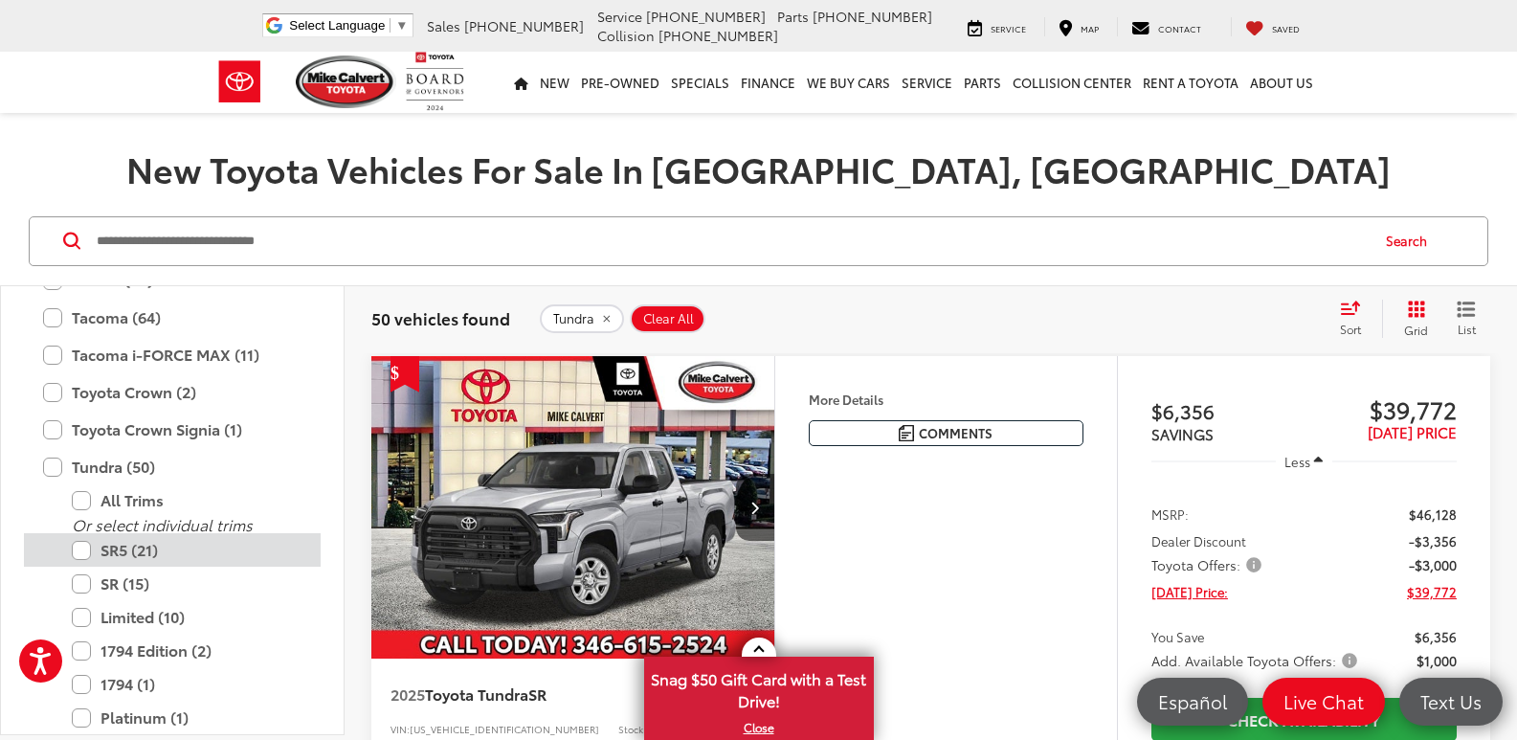
click at [82, 550] on label "SR5 (21)" at bounding box center [187, 550] width 230 height 34
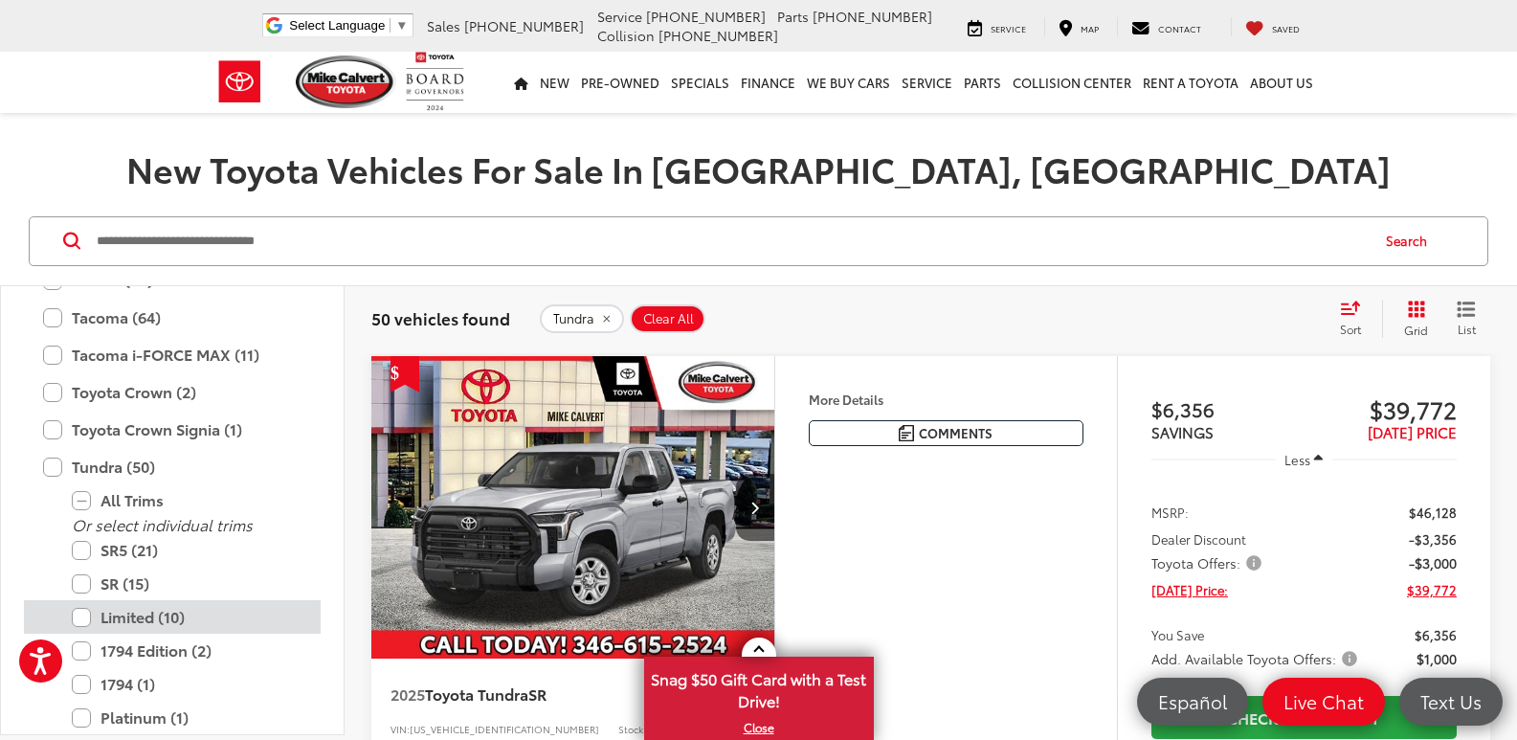
click at [78, 615] on label "Limited (10)" at bounding box center [187, 617] width 230 height 34
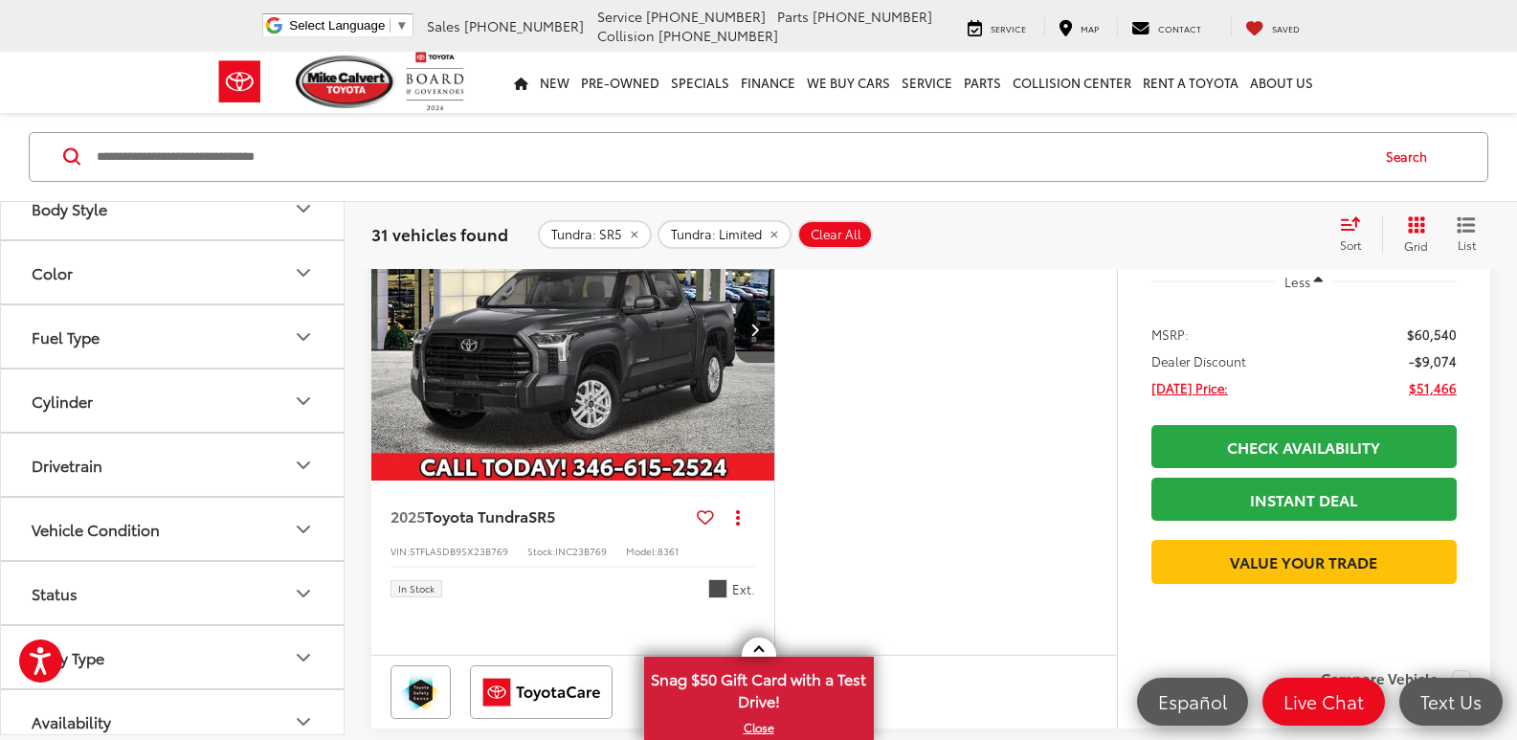
scroll to position [1569, 0]
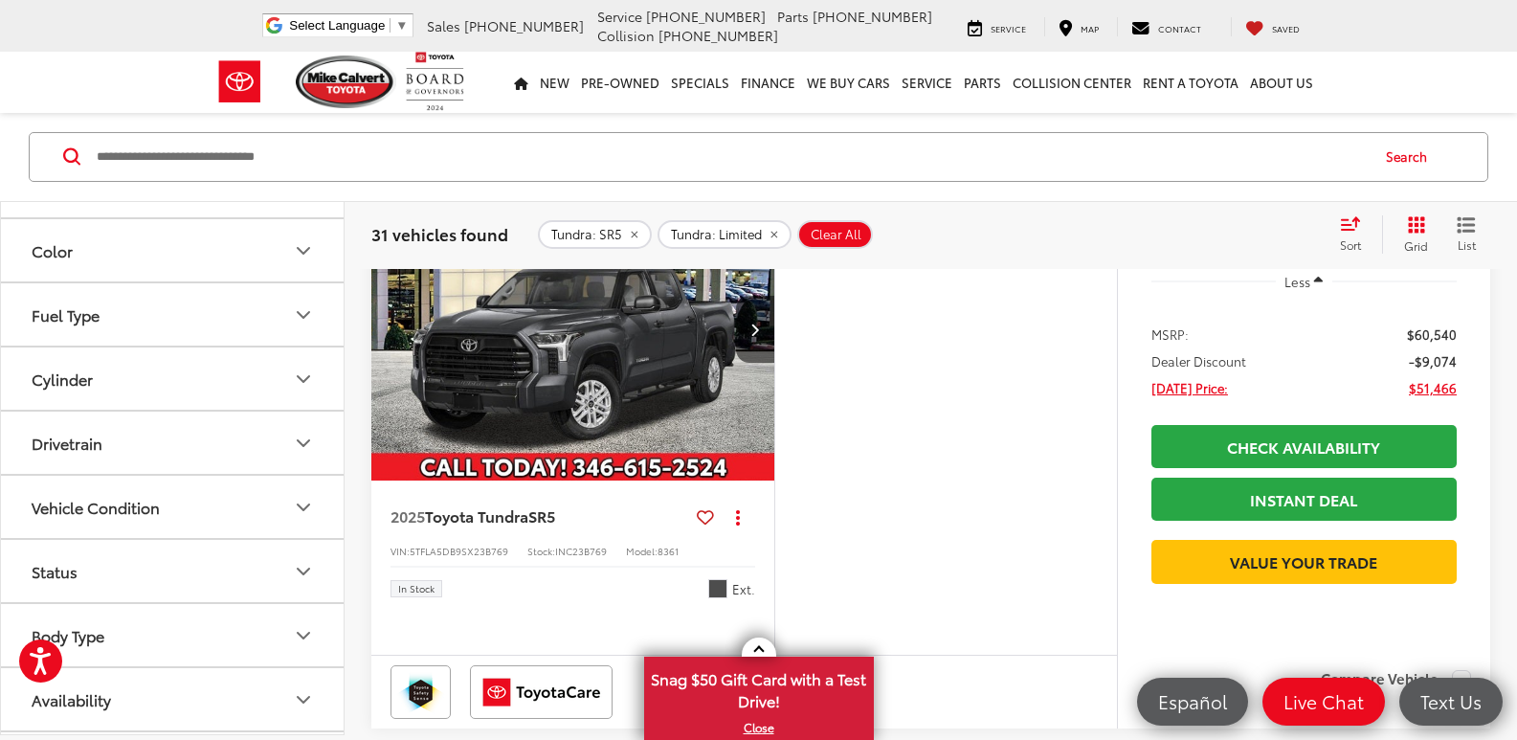
click at [307, 444] on icon "Drivetrain" at bounding box center [303, 443] width 23 height 23
click at [34, 487] on label "4-Wheel Drive (14)" at bounding box center [96, 491] width 145 height 32
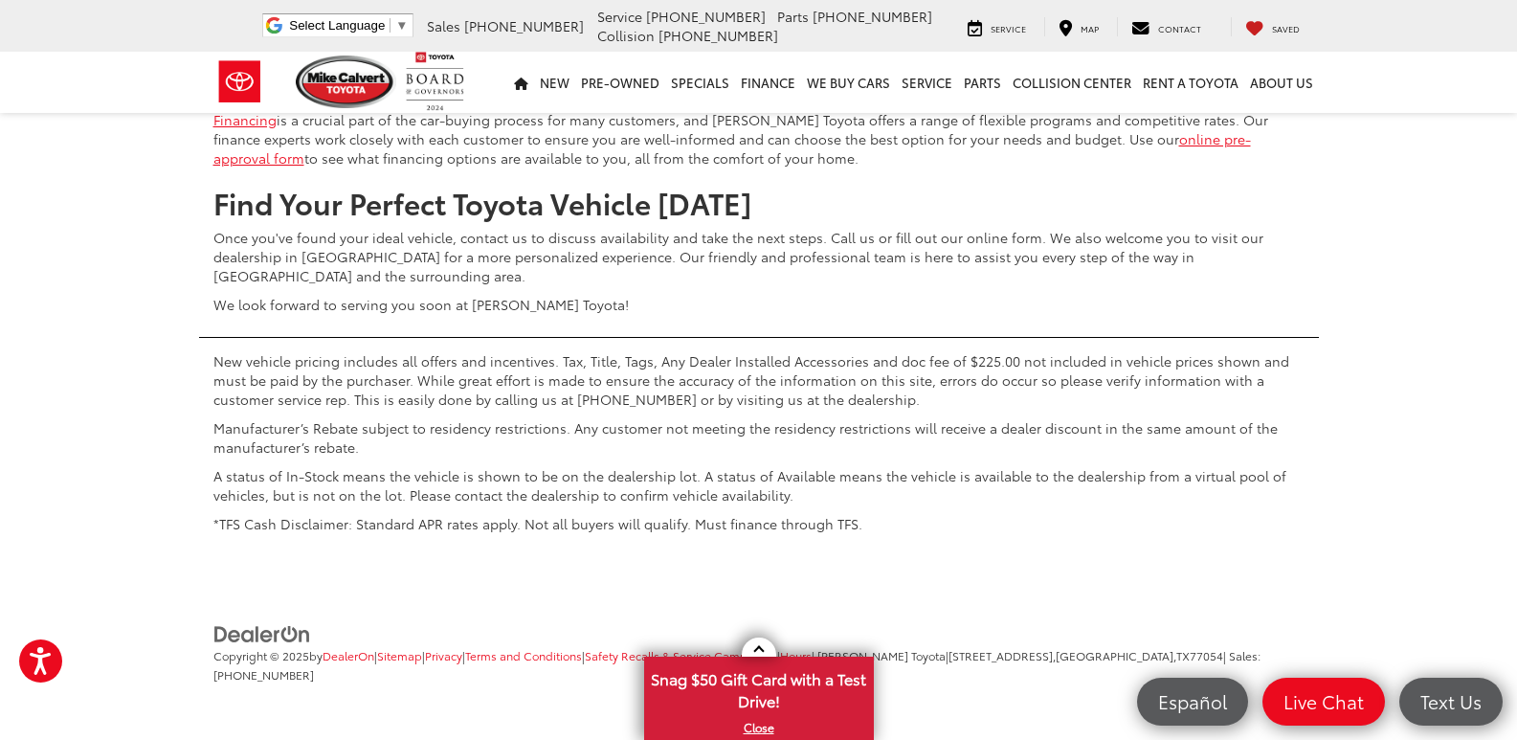
scroll to position [9295, 0]
